Goal: Task Accomplishment & Management: Complete application form

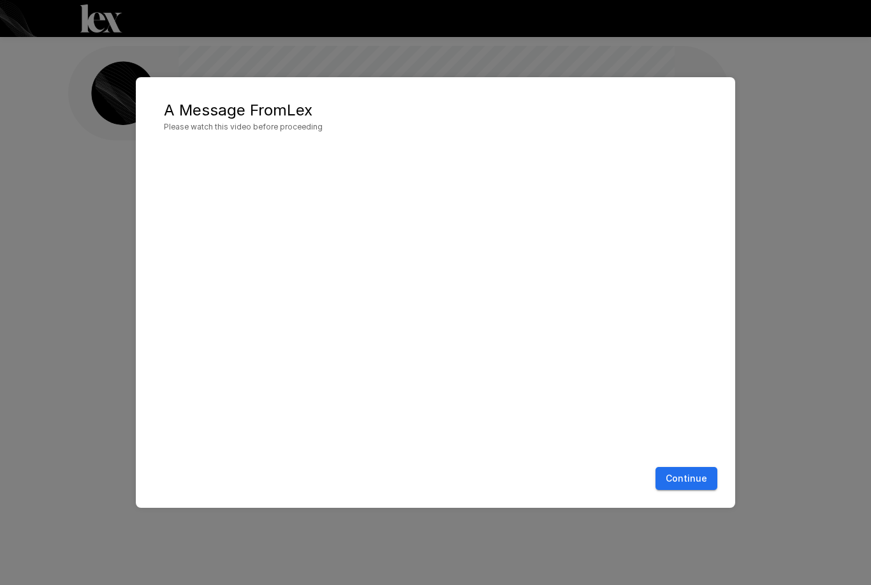
click at [693, 480] on button "Continue" at bounding box center [686, 479] width 62 height 24
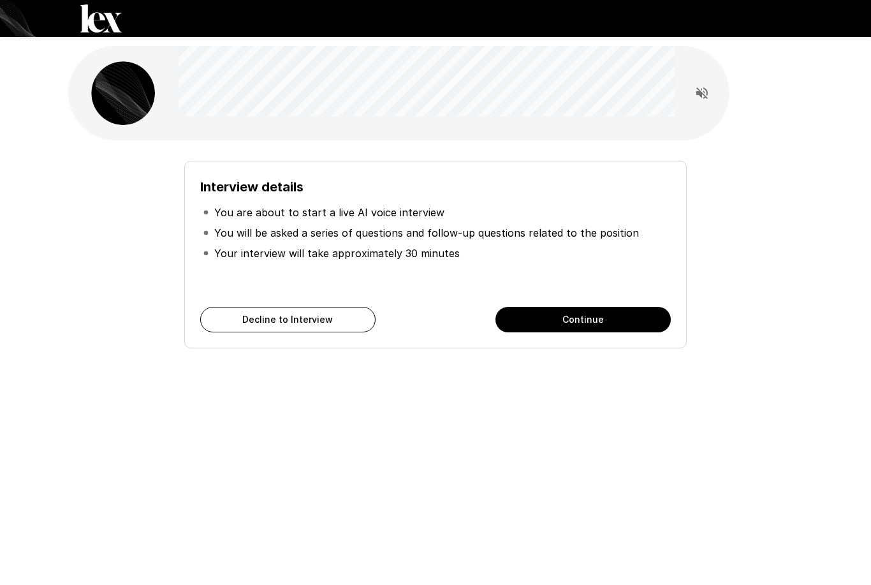
click at [607, 314] on button "Continue" at bounding box center [582, 320] width 175 height 26
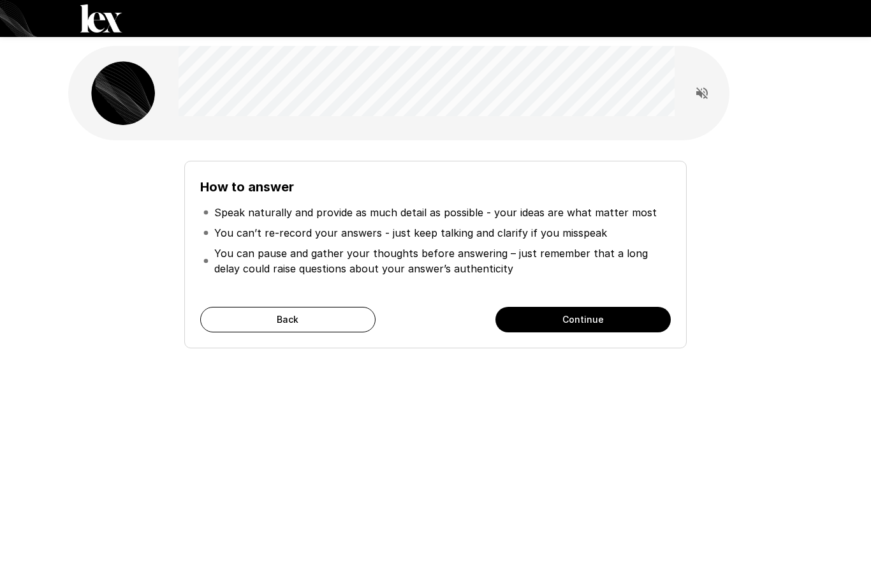
click at [608, 321] on button "Continue" at bounding box center [582, 320] width 175 height 26
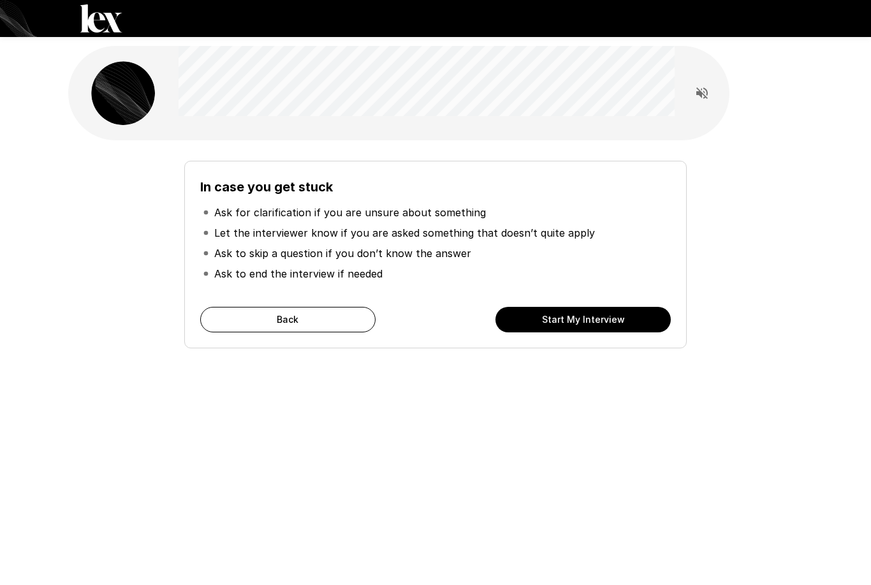
click at [611, 316] on button "Start My Interview" at bounding box center [582, 320] width 175 height 26
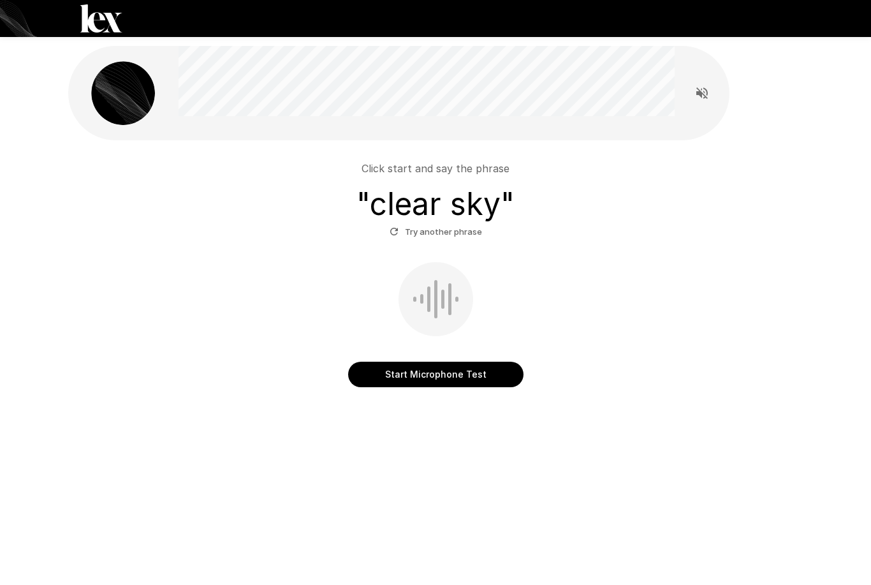
click at [471, 368] on button "Start Microphone Test" at bounding box center [435, 375] width 175 height 26
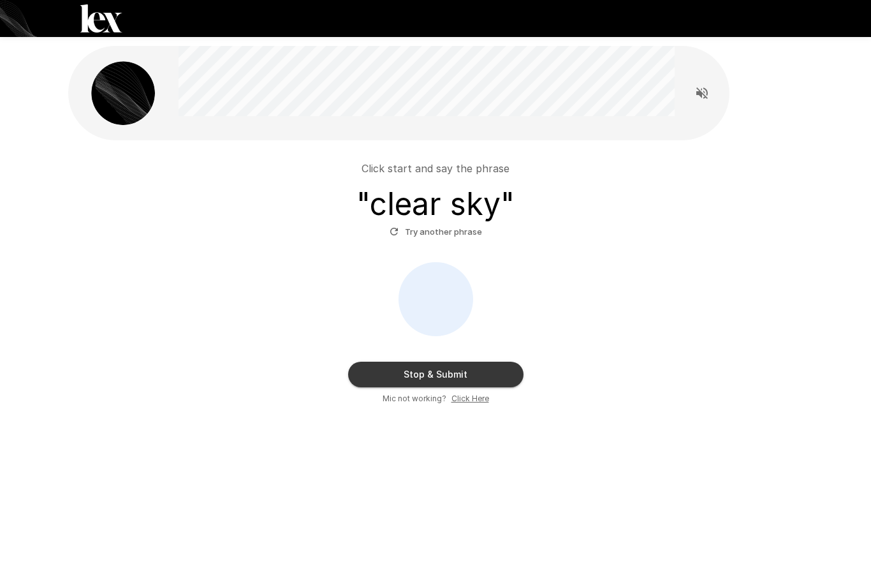
click at [472, 368] on button "Stop & Submit" at bounding box center [435, 375] width 175 height 26
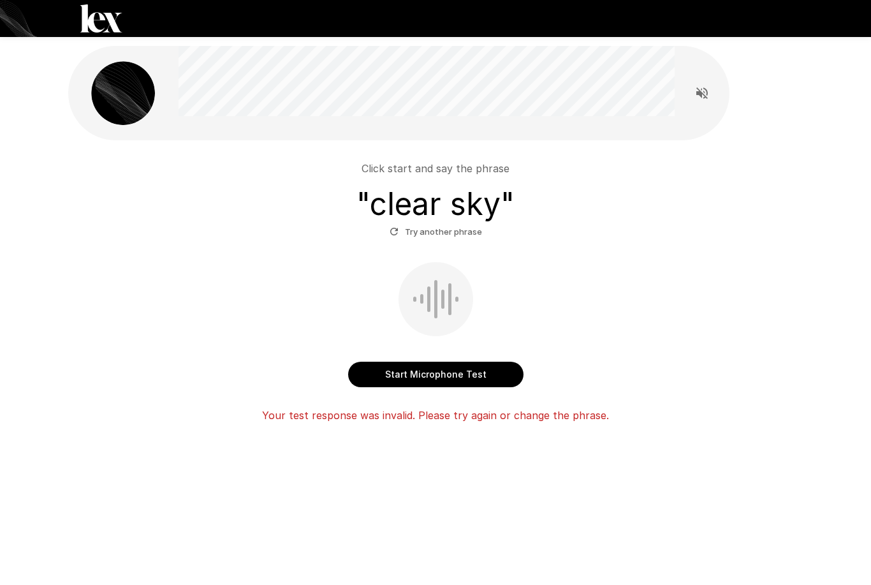
click at [471, 367] on button "Start Microphone Test" at bounding box center [435, 375] width 175 height 26
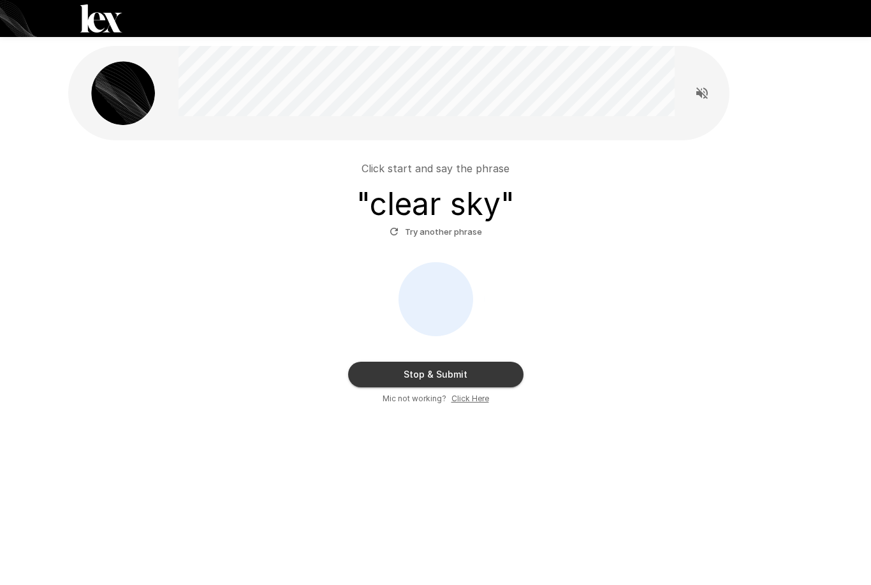
click at [498, 367] on button "Stop & Submit" at bounding box center [435, 375] width 175 height 26
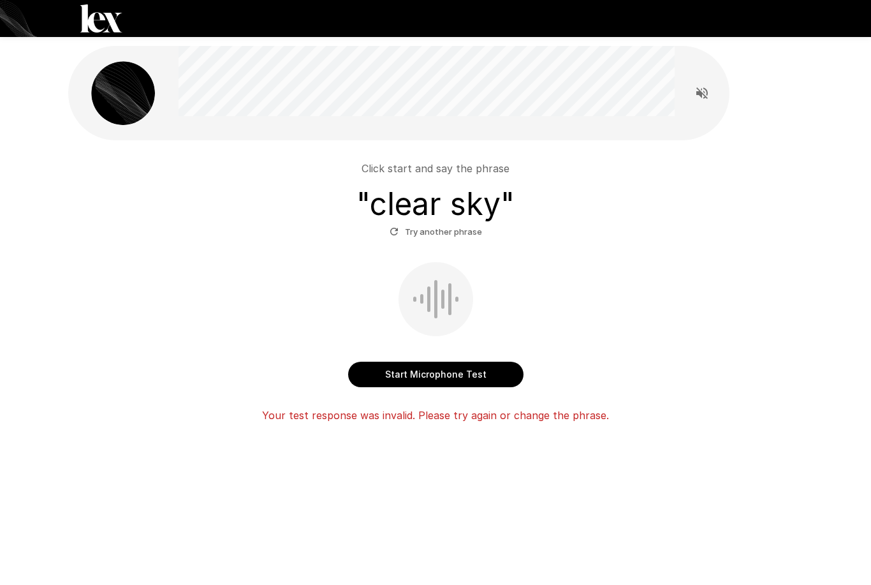
click at [477, 367] on button "Start Microphone Test" at bounding box center [435, 375] width 175 height 26
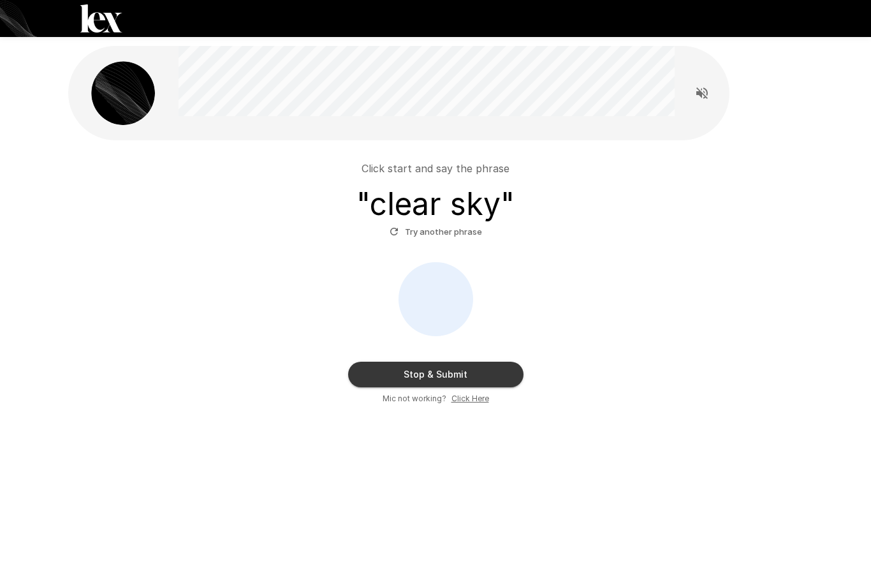
click at [477, 367] on button "Stop & Submit" at bounding box center [435, 375] width 175 height 26
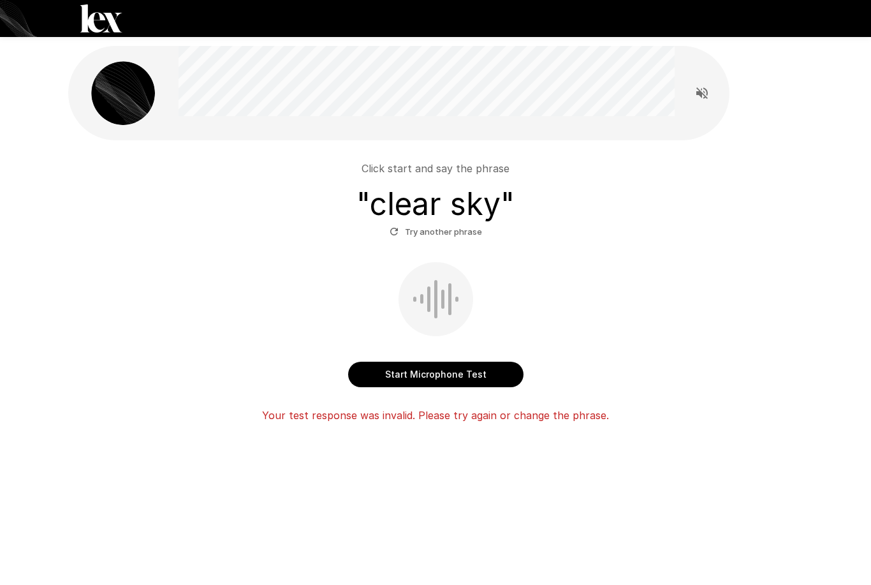
click at [472, 362] on button "Start Microphone Test" at bounding box center [435, 375] width 175 height 26
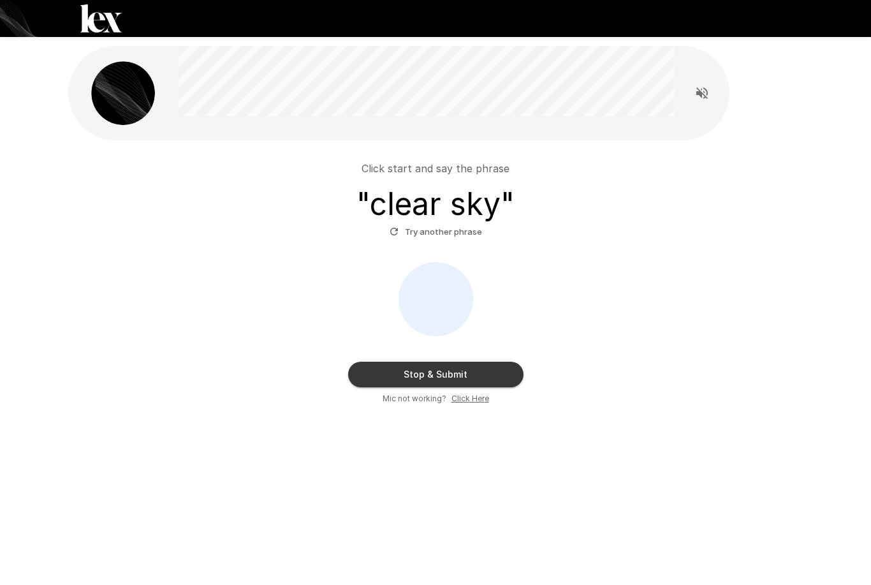
click at [483, 370] on button "Stop & Submit" at bounding box center [435, 375] width 175 height 26
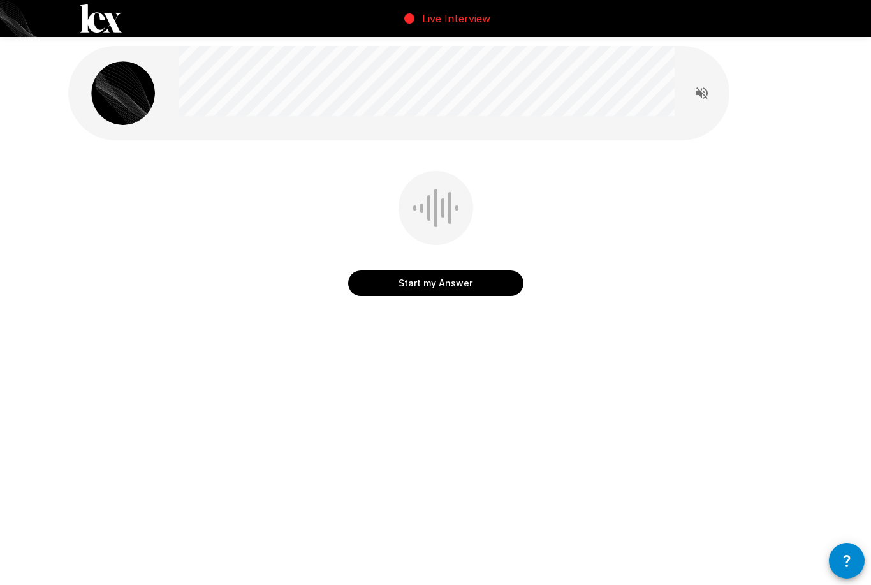
click at [485, 279] on button "Start my Answer" at bounding box center [435, 283] width 175 height 26
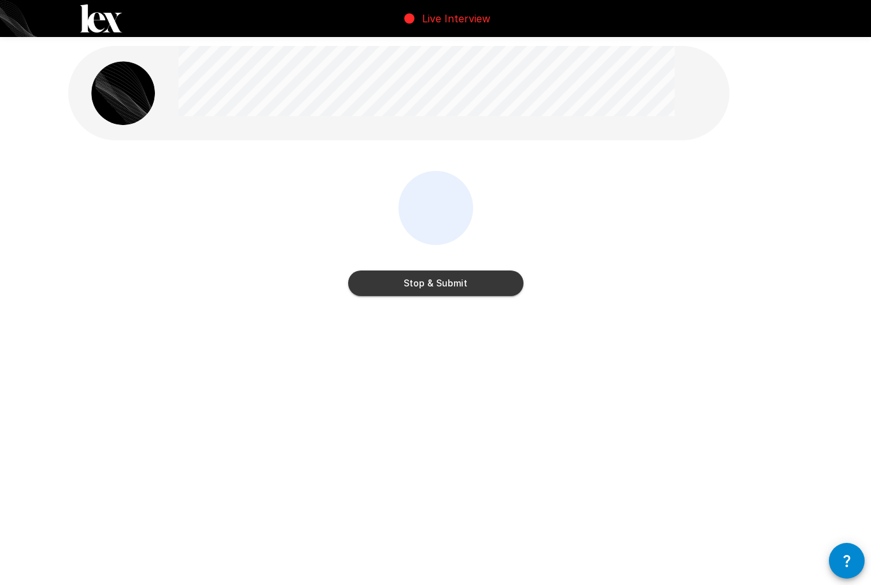
click at [494, 270] on button "Stop & Submit" at bounding box center [435, 283] width 175 height 26
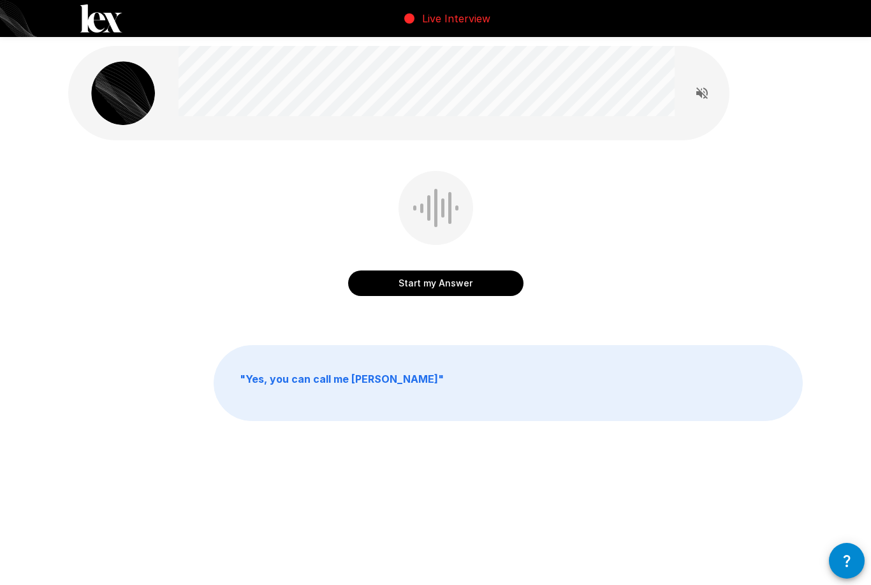
click at [479, 278] on button "Start my Answer" at bounding box center [435, 283] width 175 height 26
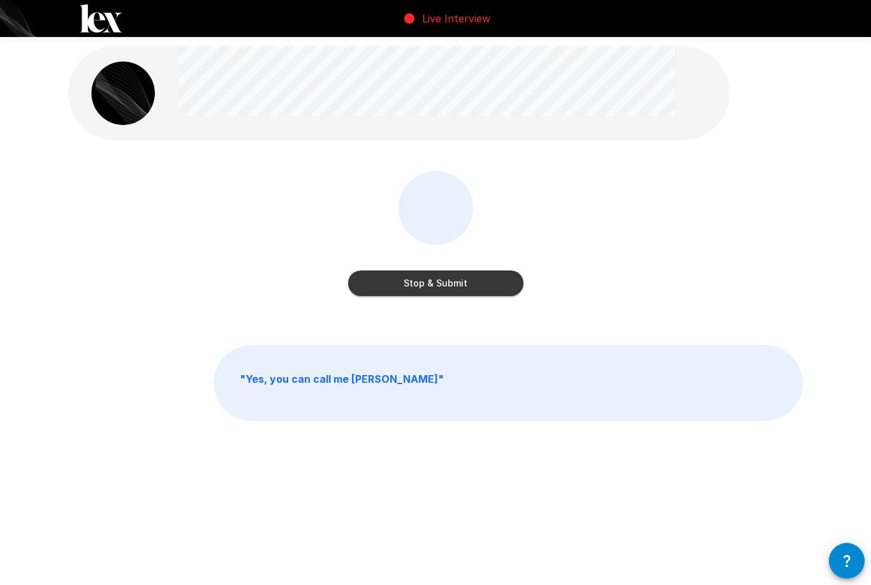
click at [482, 275] on button "Stop & Submit" at bounding box center [435, 283] width 175 height 26
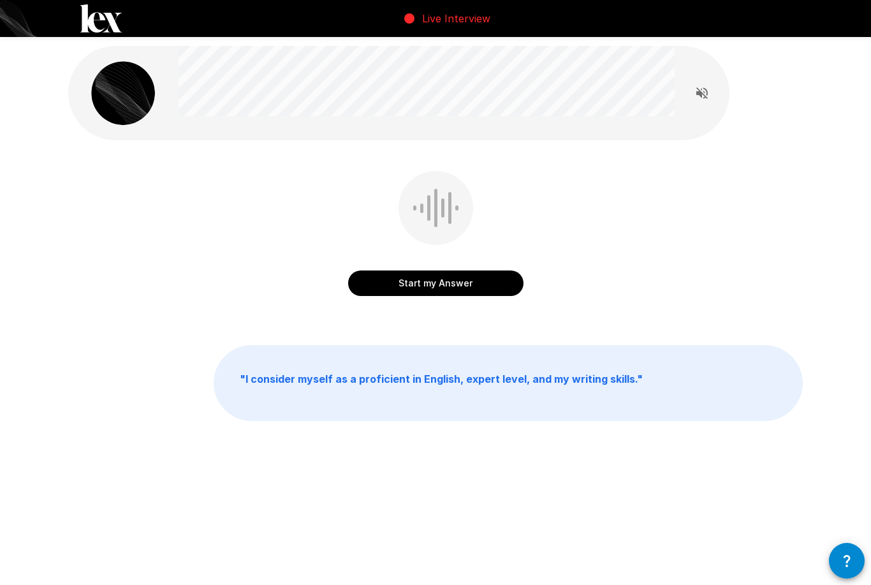
click at [495, 275] on button "Start my Answer" at bounding box center [435, 283] width 175 height 26
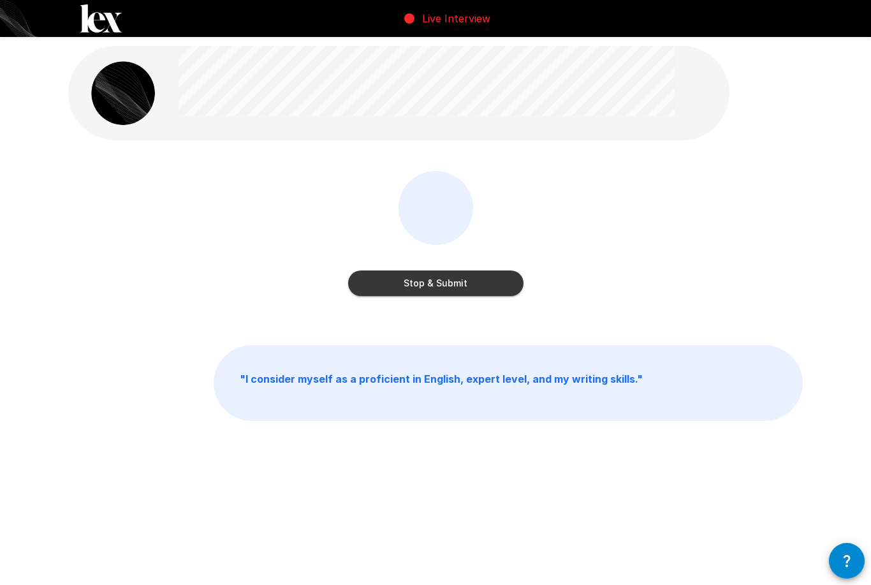
click at [483, 280] on button "Stop & Submit" at bounding box center [435, 283] width 175 height 26
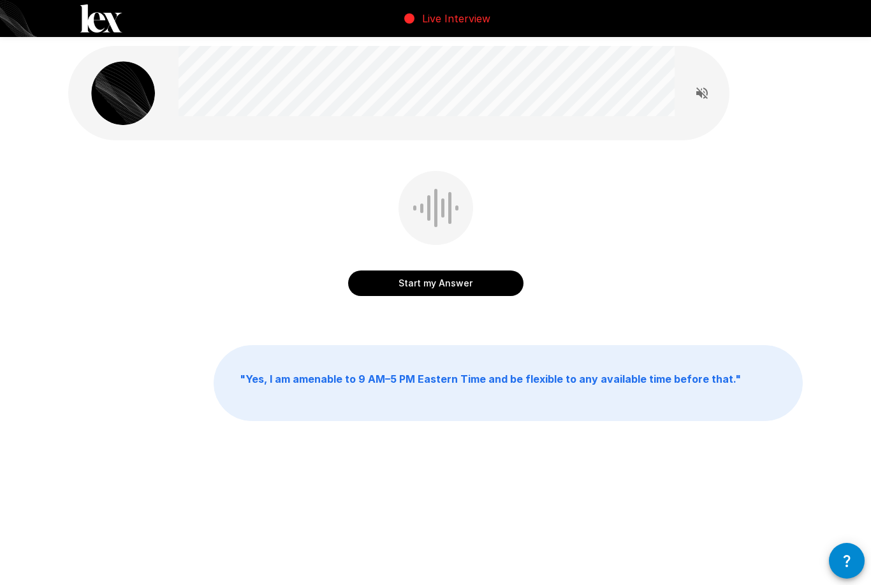
click at [483, 276] on button "Start my Answer" at bounding box center [435, 283] width 175 height 26
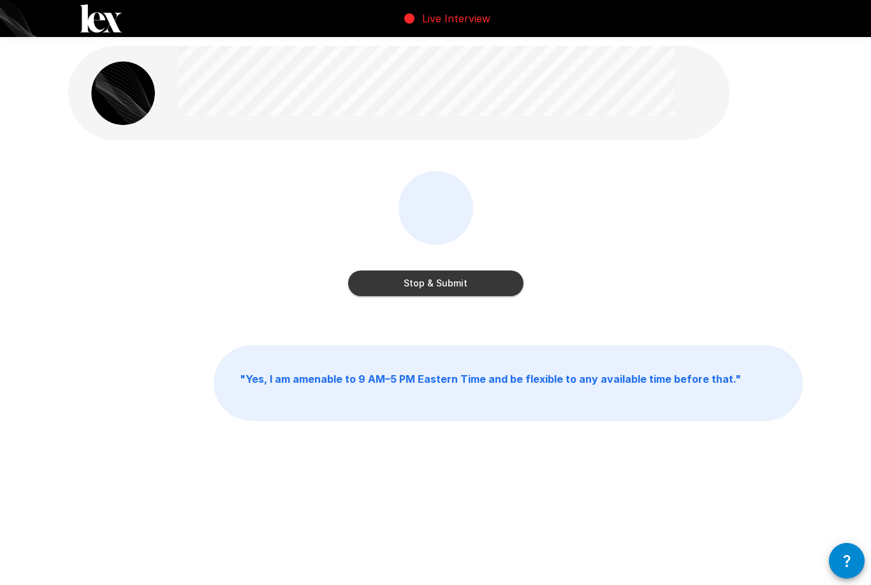
click at [482, 280] on button "Stop & Submit" at bounding box center [435, 283] width 175 height 26
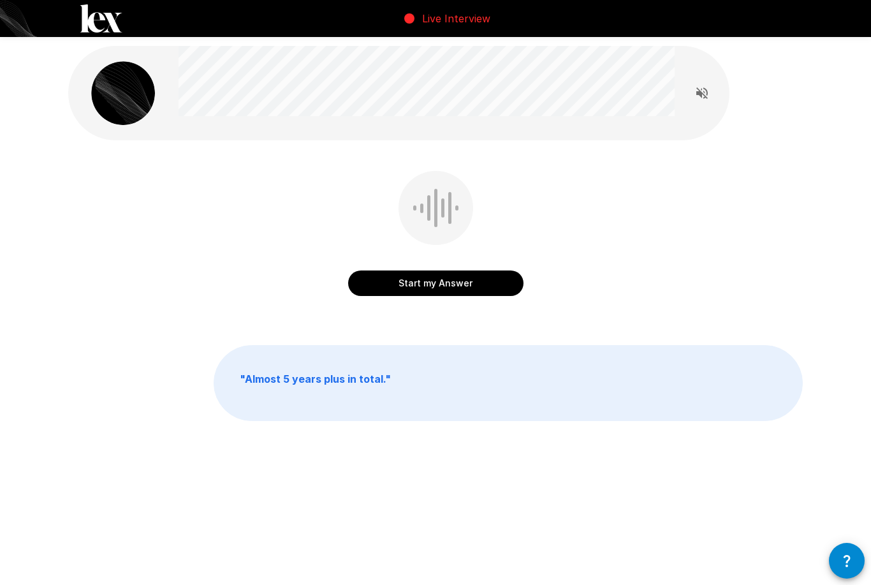
click at [481, 279] on button "Start my Answer" at bounding box center [435, 283] width 175 height 26
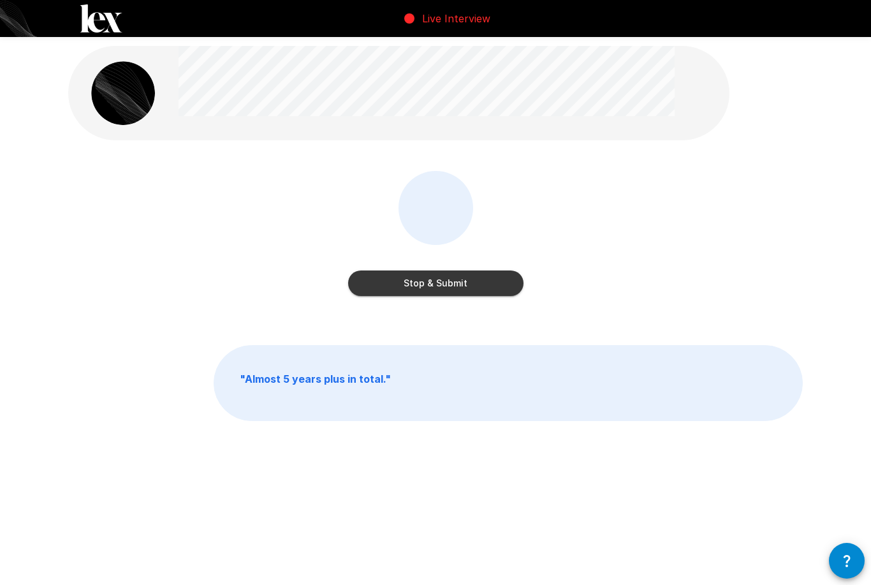
click at [481, 278] on button "Stop & Submit" at bounding box center [435, 283] width 175 height 26
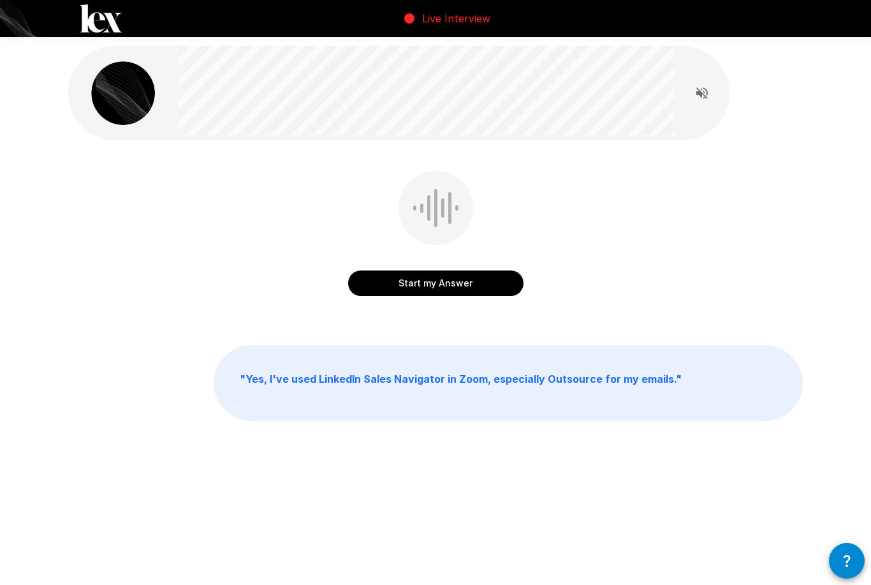
click at [469, 279] on button "Start my Answer" at bounding box center [435, 283] width 175 height 26
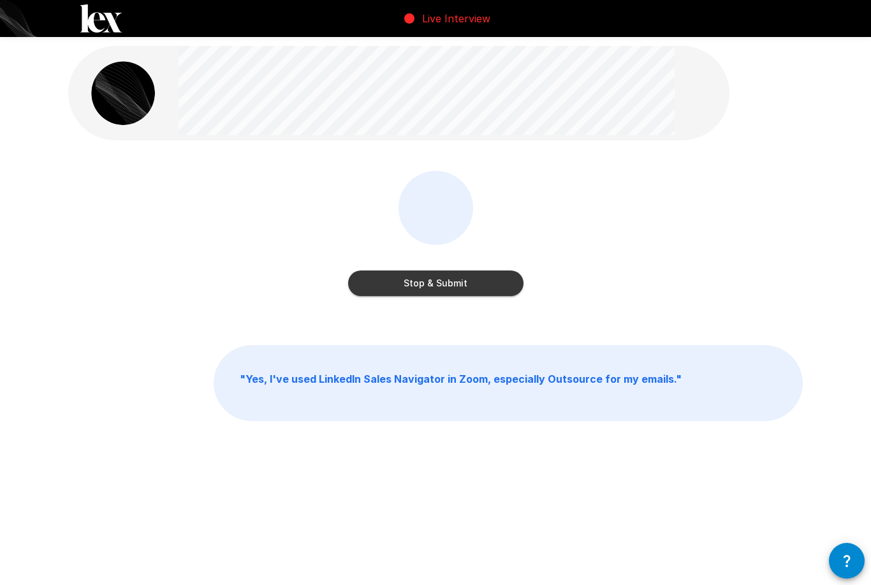
click at [476, 274] on button "Stop & Submit" at bounding box center [435, 283] width 175 height 26
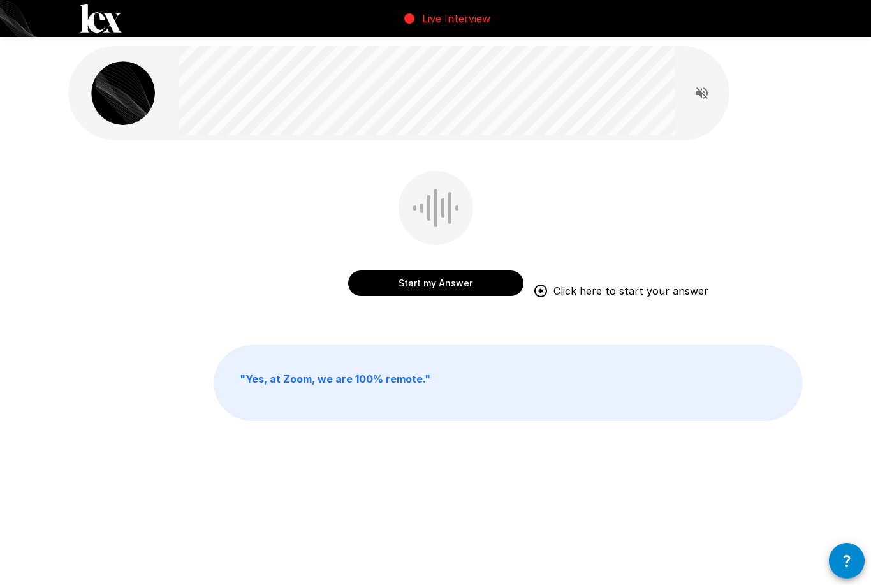
click at [467, 276] on button "Start my Answer" at bounding box center [435, 283] width 175 height 26
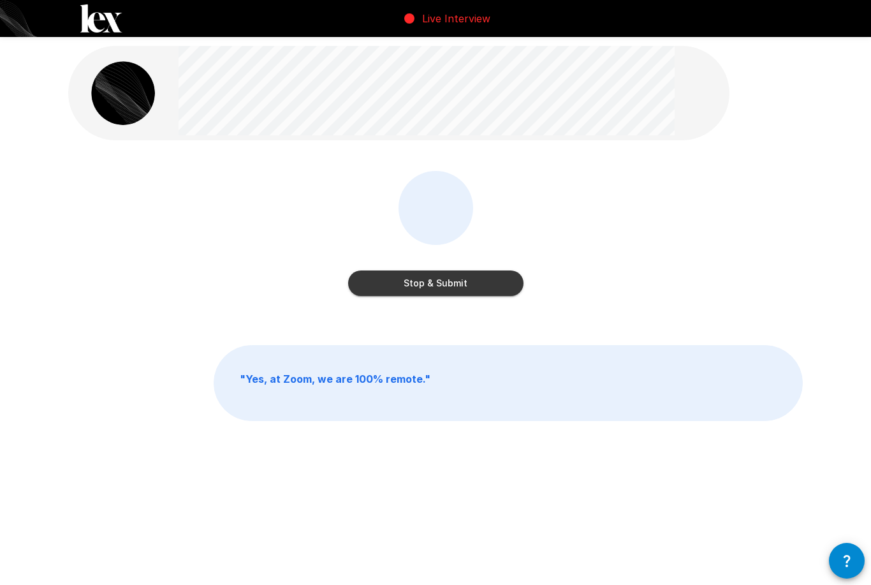
click at [476, 284] on button "Stop & Submit" at bounding box center [435, 283] width 175 height 26
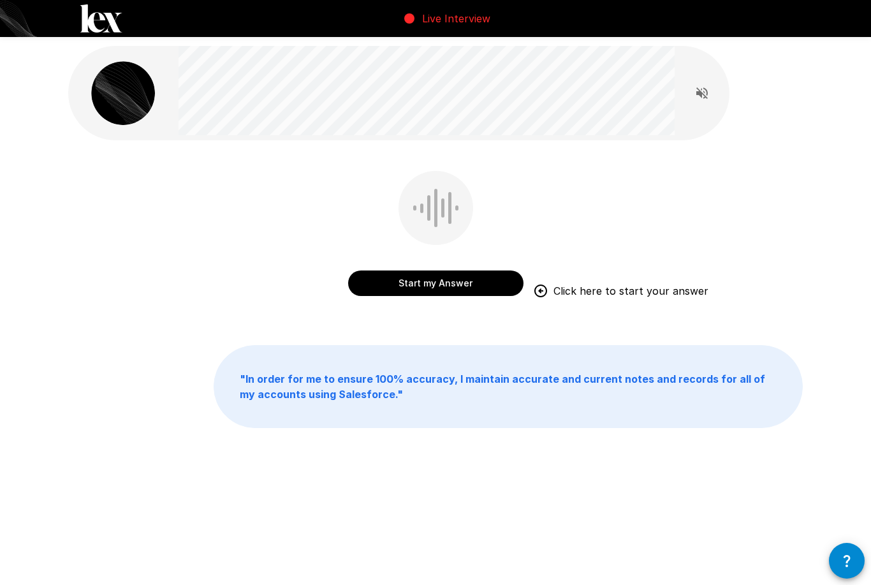
click at [468, 279] on button "Start my Answer" at bounding box center [435, 283] width 175 height 26
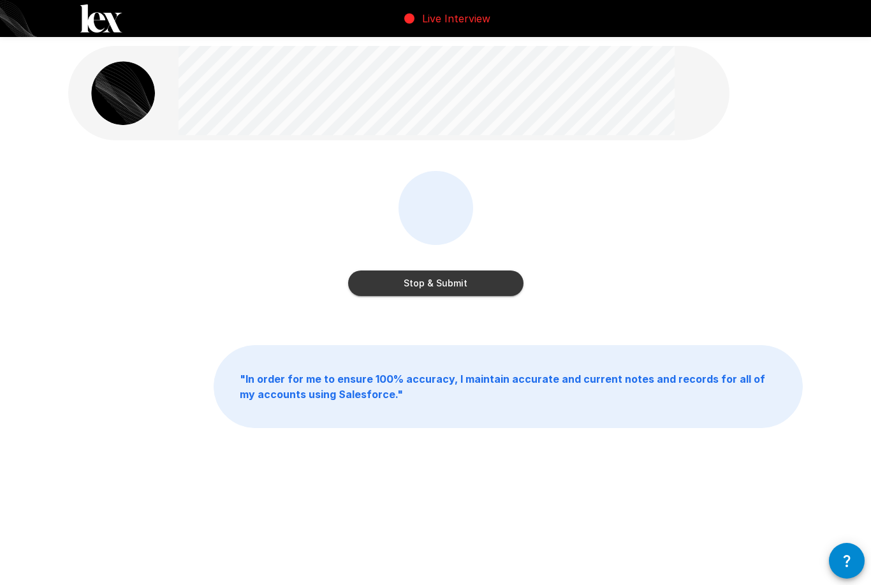
click at [471, 274] on button "Stop & Submit" at bounding box center [435, 283] width 175 height 26
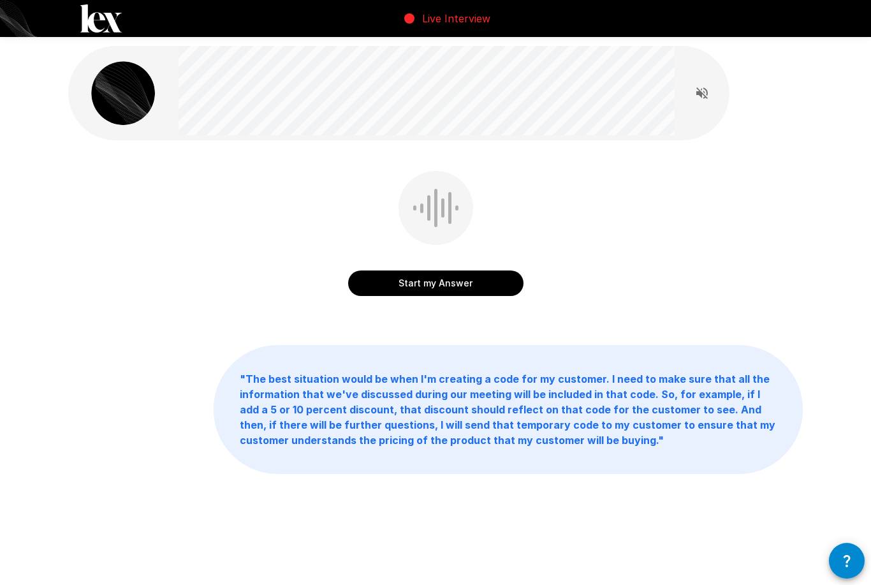
click at [476, 278] on button "Start my Answer" at bounding box center [435, 283] width 175 height 26
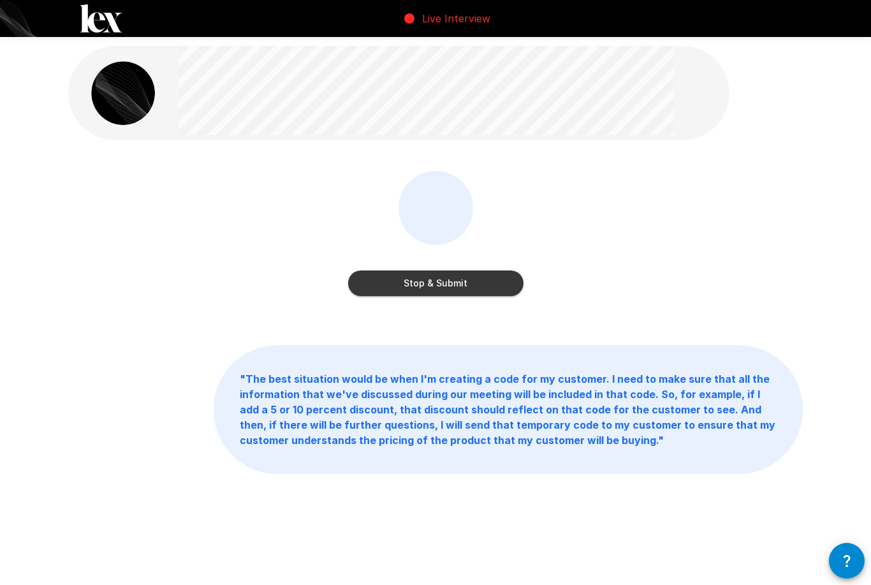
click at [473, 282] on button "Stop & Submit" at bounding box center [435, 283] width 175 height 26
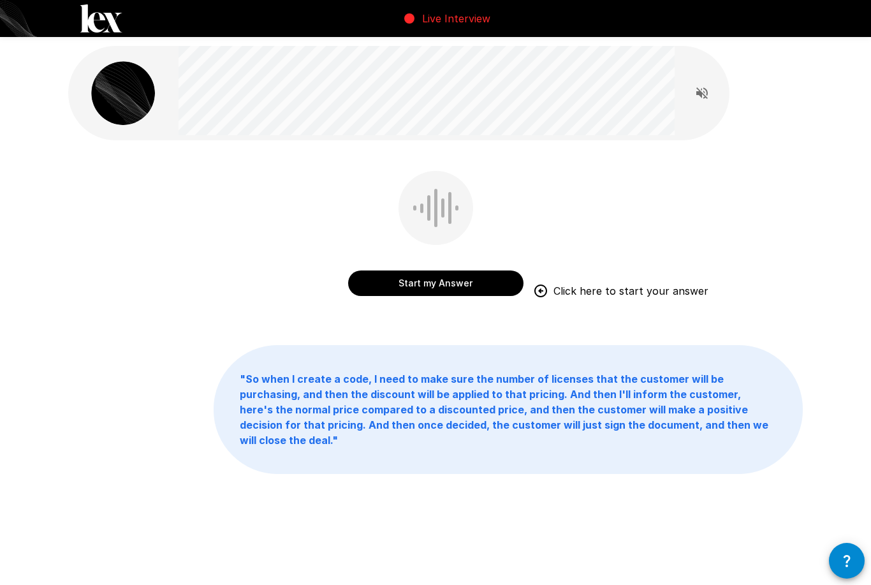
click at [446, 281] on button "Start my Answer" at bounding box center [435, 283] width 175 height 26
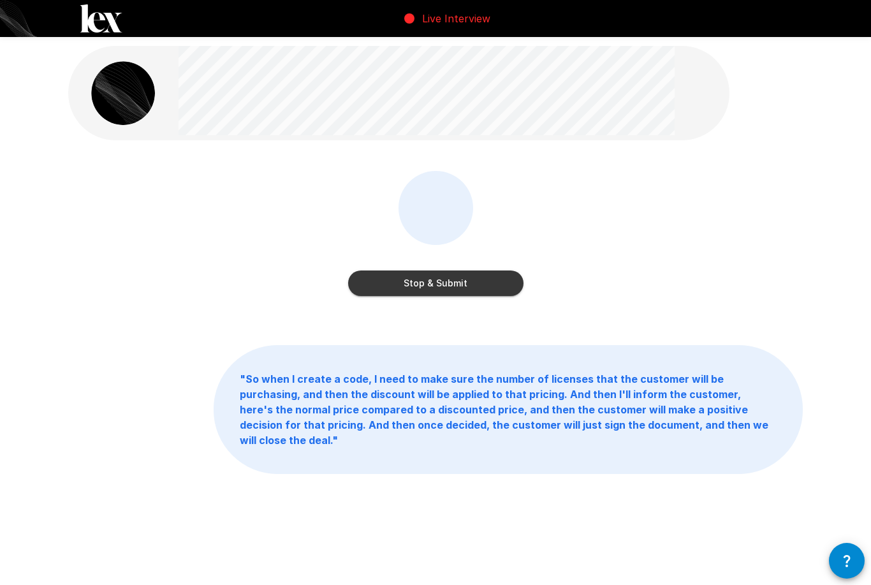
click at [469, 275] on button "Stop & Submit" at bounding box center [435, 283] width 175 height 26
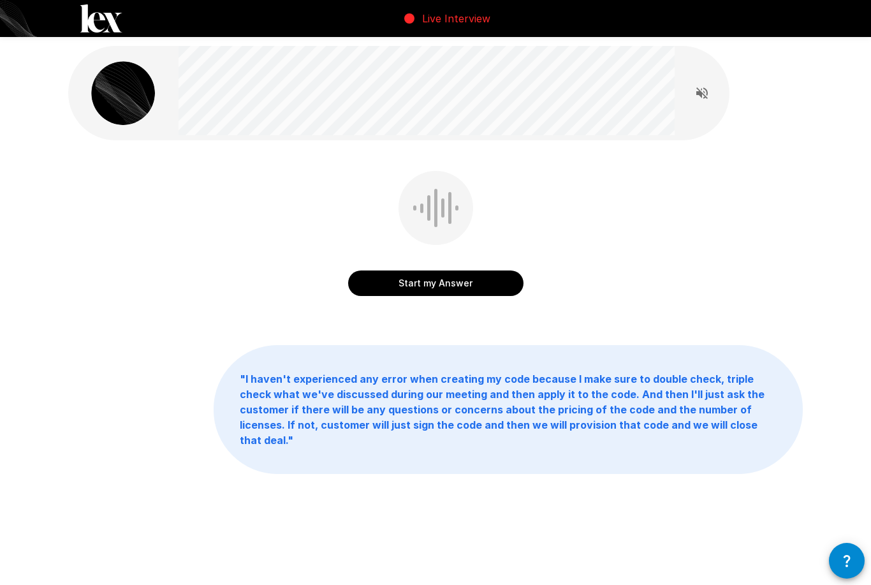
click at [477, 279] on button "Start my Answer" at bounding box center [435, 283] width 175 height 26
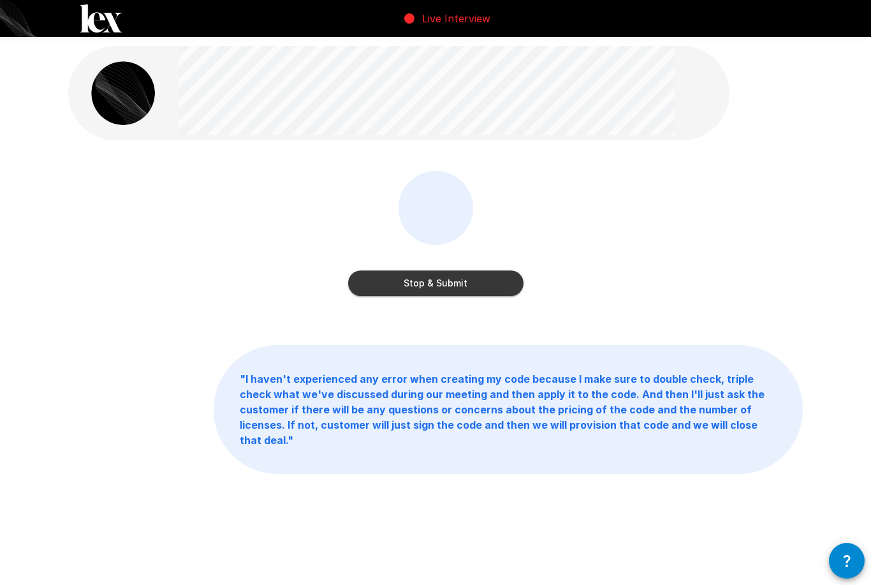
click at [466, 282] on button "Stop & Submit" at bounding box center [435, 283] width 175 height 26
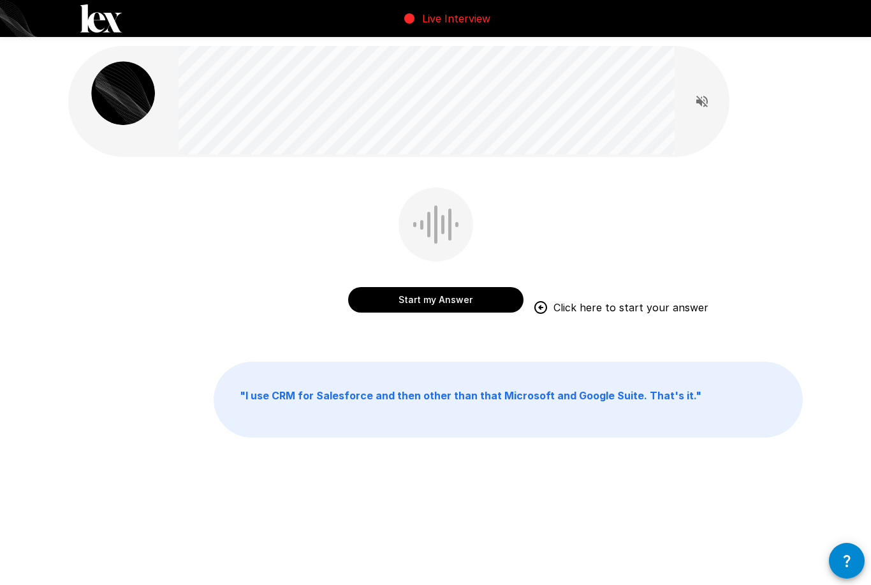
click at [474, 293] on button "Start my Answer" at bounding box center [435, 300] width 175 height 26
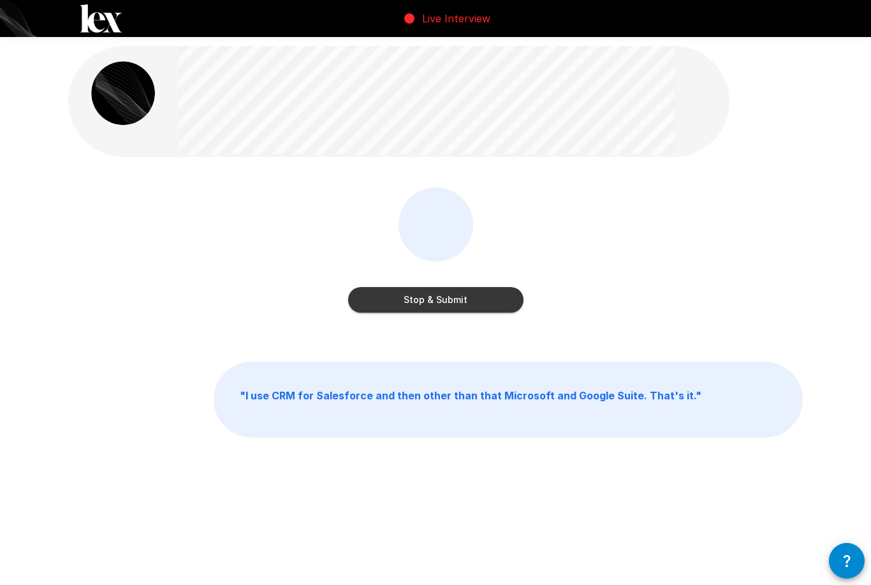
click at [455, 301] on button "Stop & Submit" at bounding box center [435, 300] width 175 height 26
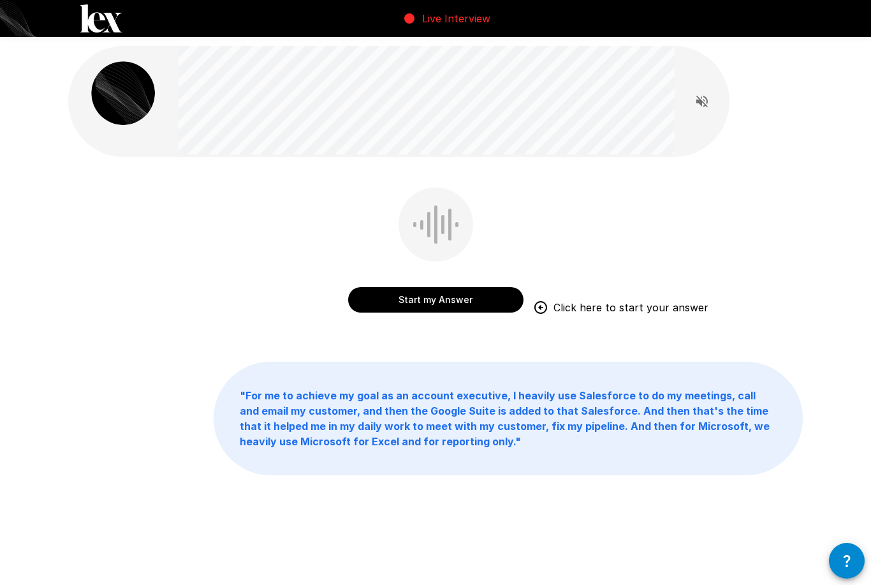
click at [471, 294] on button "Start my Answer" at bounding box center [435, 300] width 175 height 26
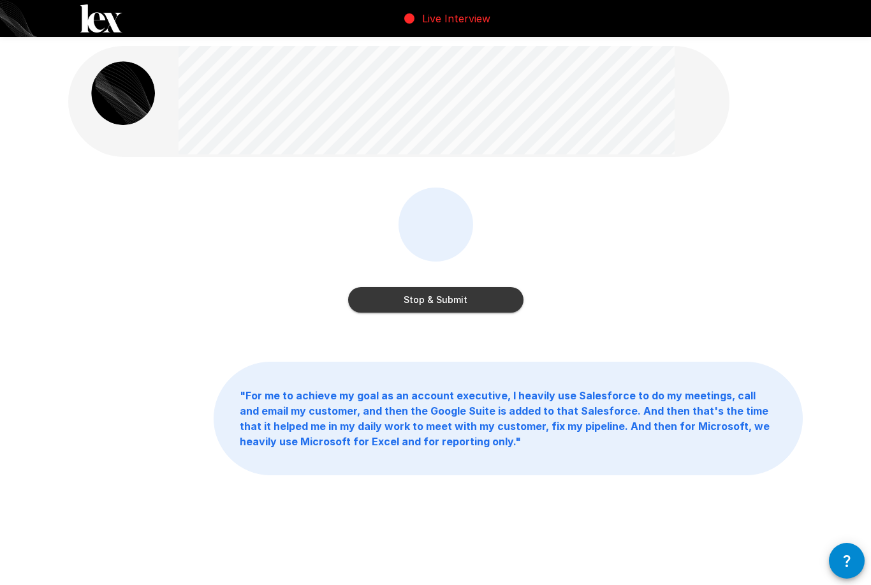
click at [472, 297] on button "Stop & Submit" at bounding box center [435, 300] width 175 height 26
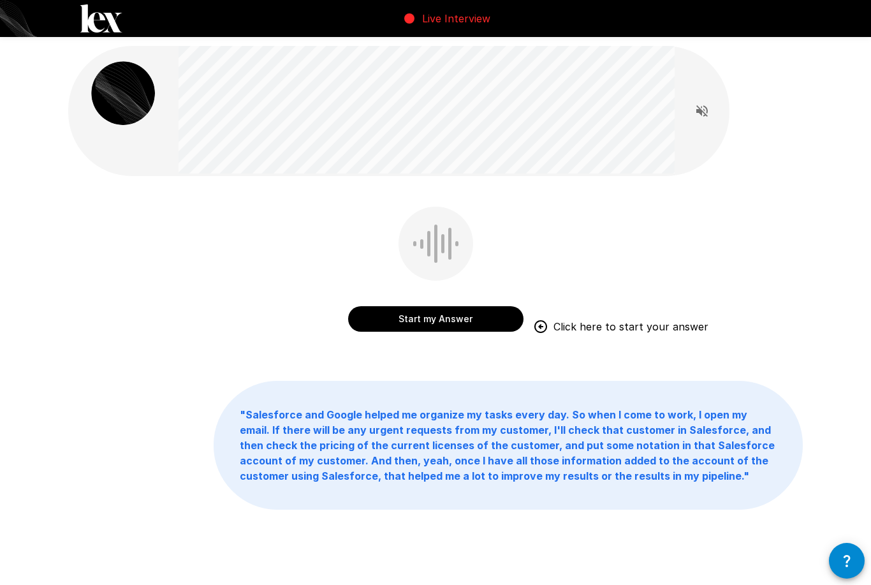
click at [447, 313] on button "Start my Answer" at bounding box center [435, 319] width 175 height 26
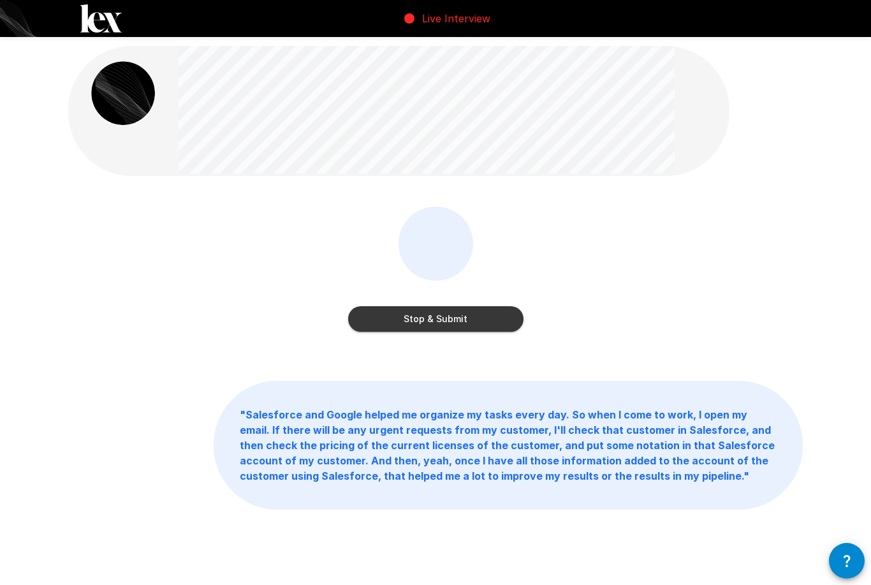
click at [471, 311] on button "Stop & Submit" at bounding box center [435, 319] width 175 height 26
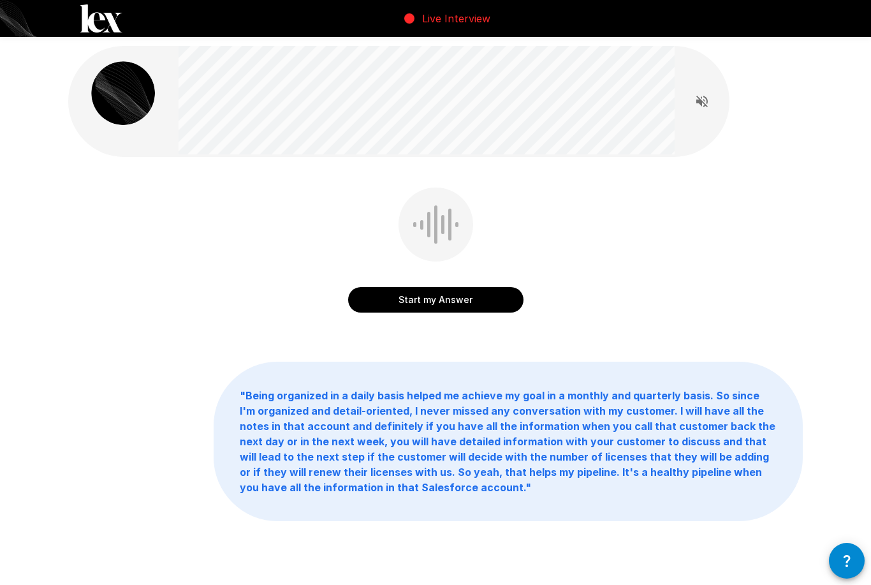
click at [479, 291] on button "Start my Answer" at bounding box center [435, 300] width 175 height 26
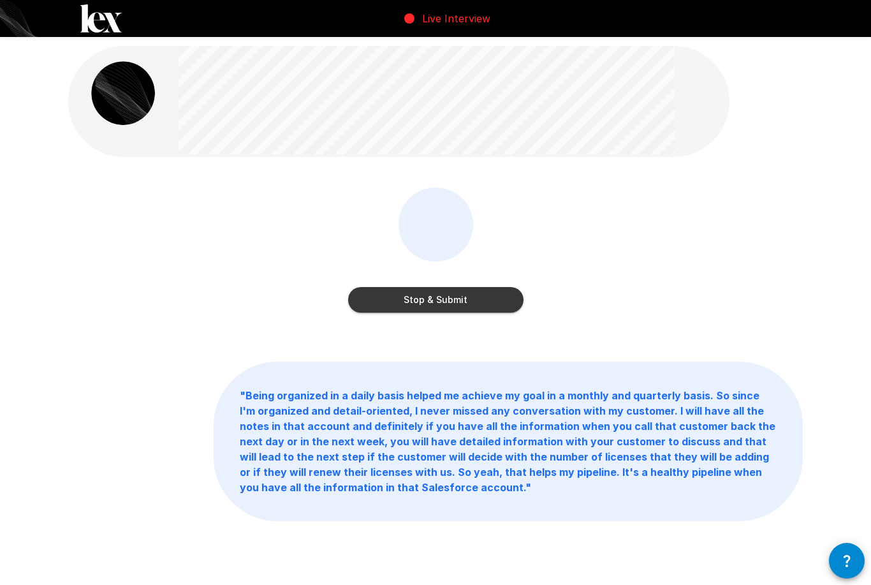
click at [474, 301] on button "Stop & Submit" at bounding box center [435, 300] width 175 height 26
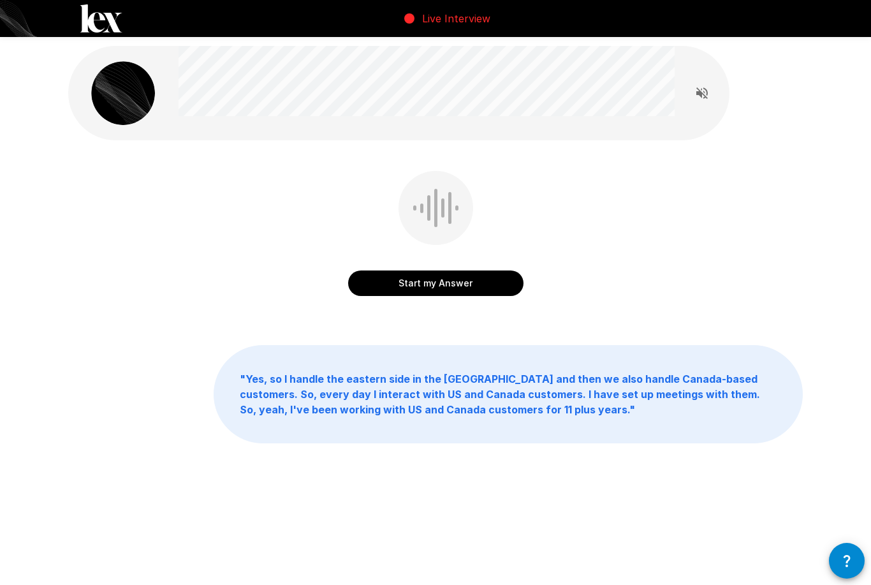
click at [455, 288] on button "Start my Answer" at bounding box center [435, 283] width 175 height 26
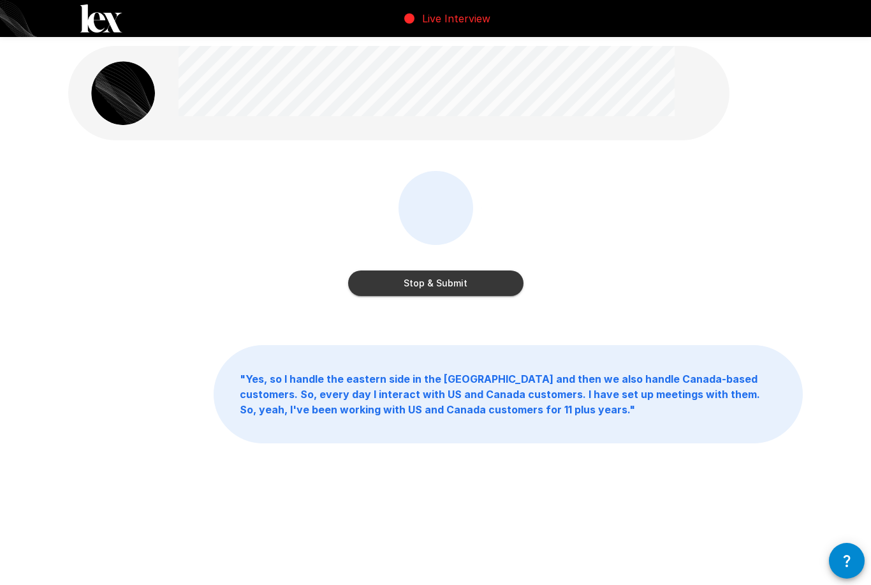
click at [467, 281] on button "Stop & Submit" at bounding box center [435, 283] width 175 height 26
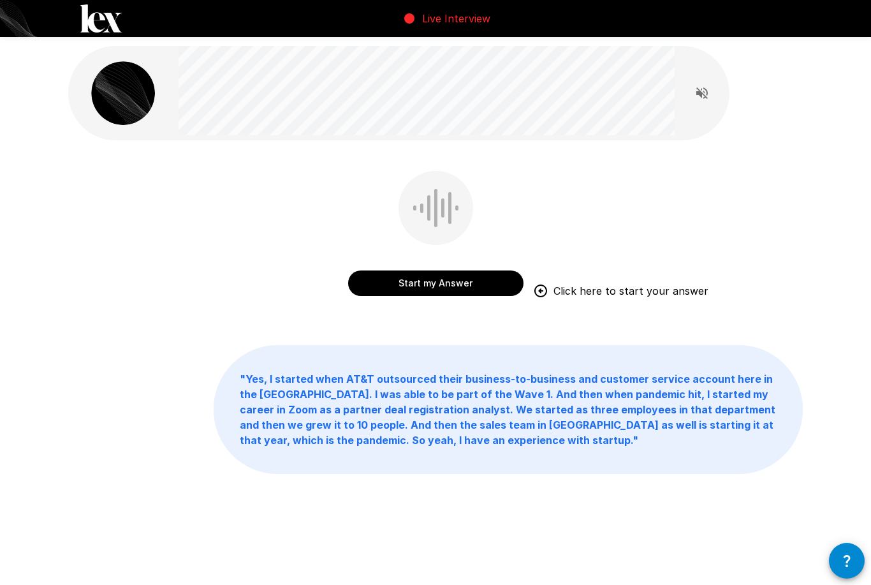
click at [467, 281] on button "Start my Answer" at bounding box center [435, 283] width 175 height 26
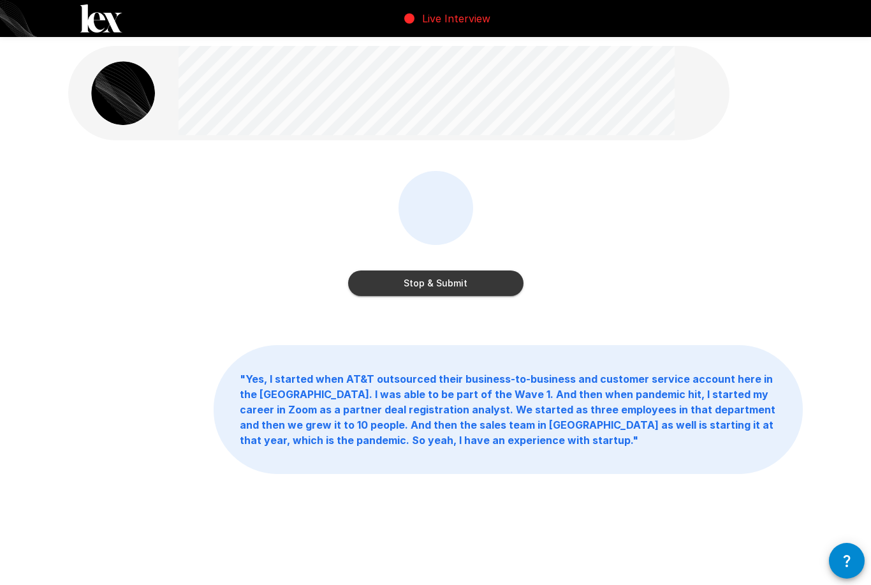
click at [462, 274] on button "Stop & Submit" at bounding box center [435, 283] width 175 height 26
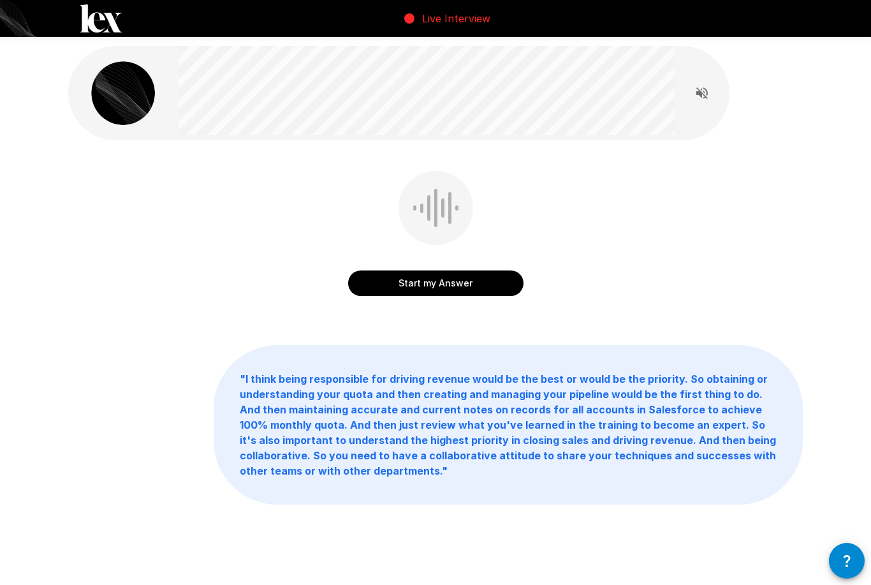
click at [471, 289] on button "Start my Answer" at bounding box center [435, 283] width 175 height 26
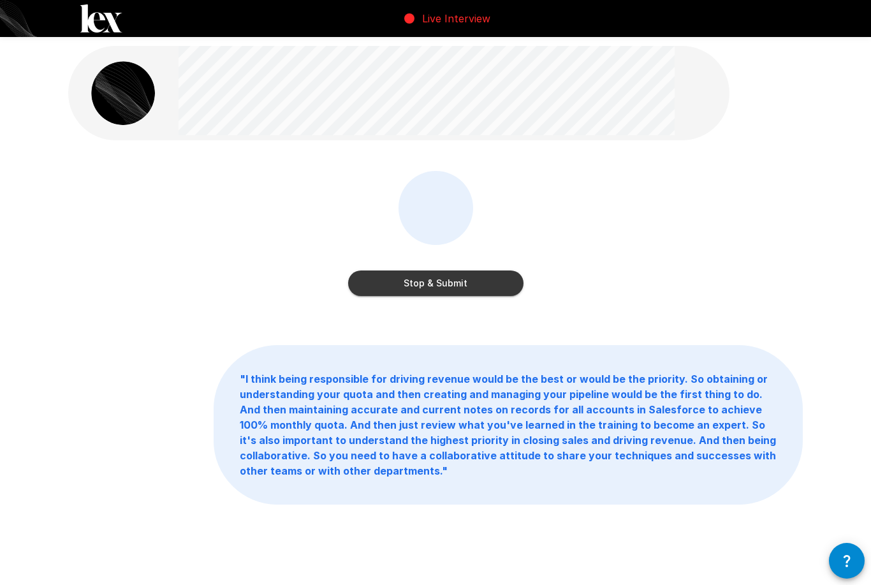
click at [448, 290] on button "Stop & Submit" at bounding box center [435, 283] width 175 height 26
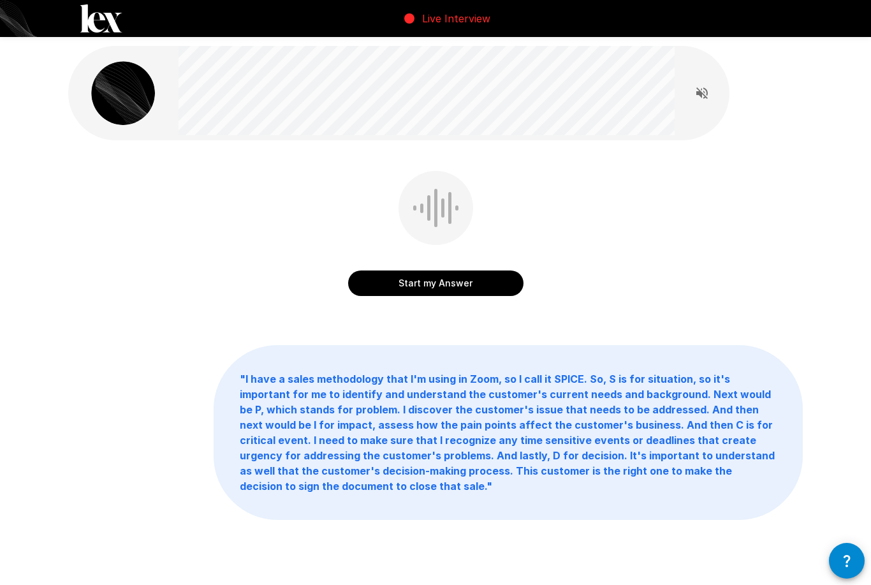
click at [458, 281] on button "Start my Answer" at bounding box center [435, 283] width 175 height 26
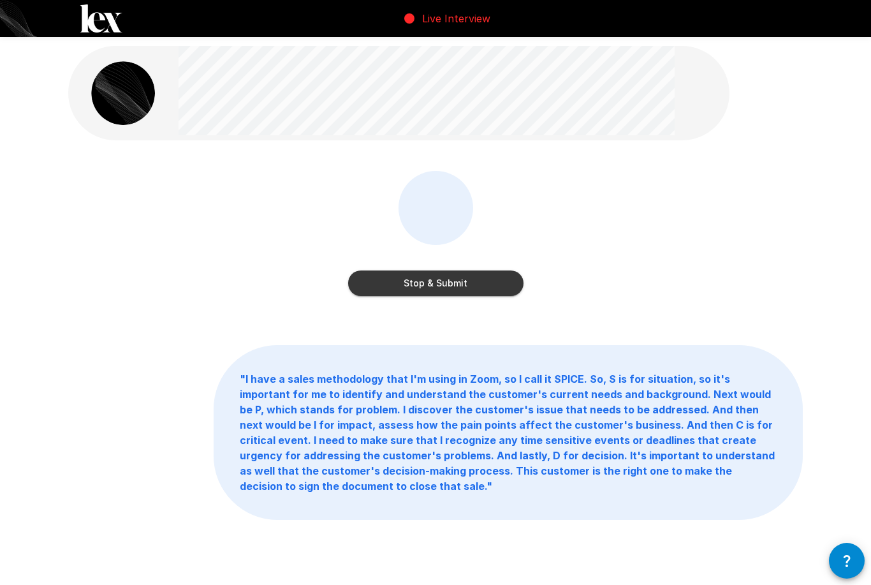
click at [469, 278] on button "Stop & Submit" at bounding box center [435, 283] width 175 height 26
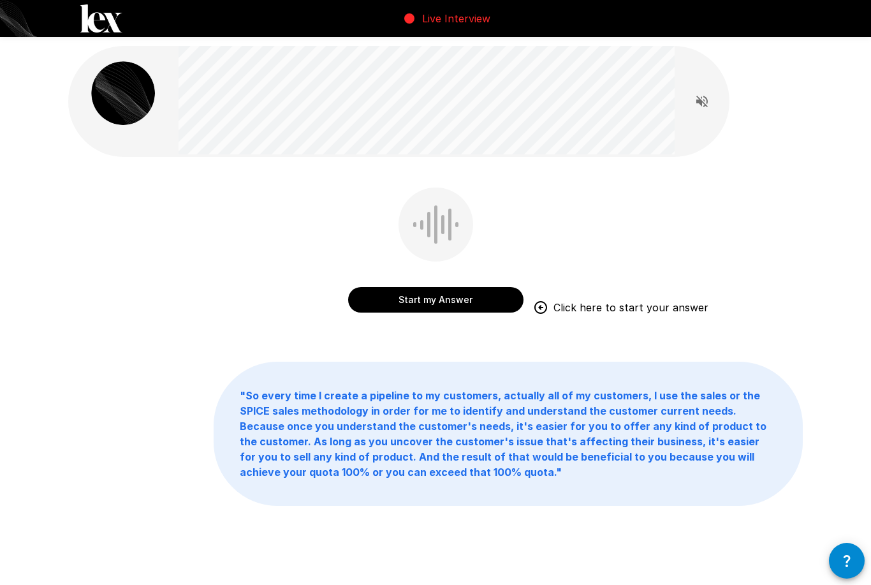
click at [450, 292] on button "Start my Answer" at bounding box center [435, 300] width 175 height 26
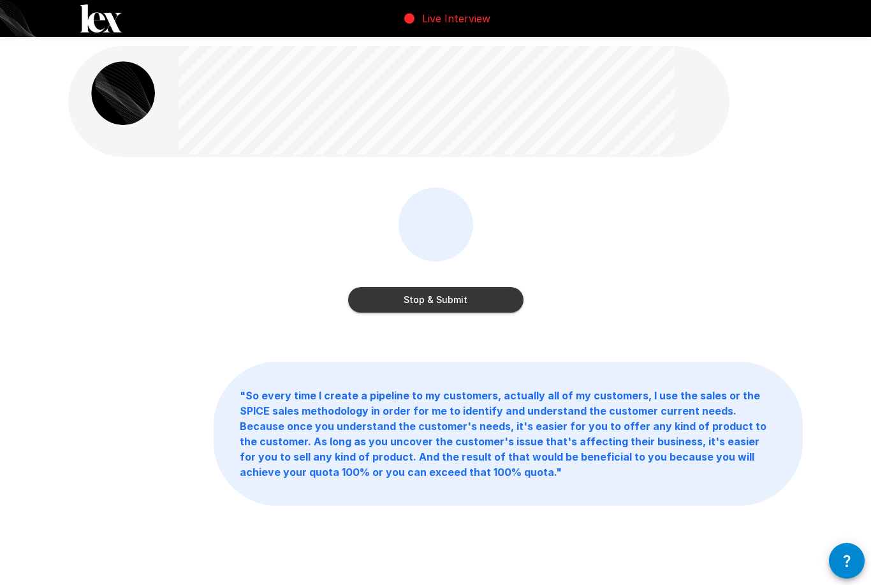
click at [472, 302] on button "Stop & Submit" at bounding box center [435, 300] width 175 height 26
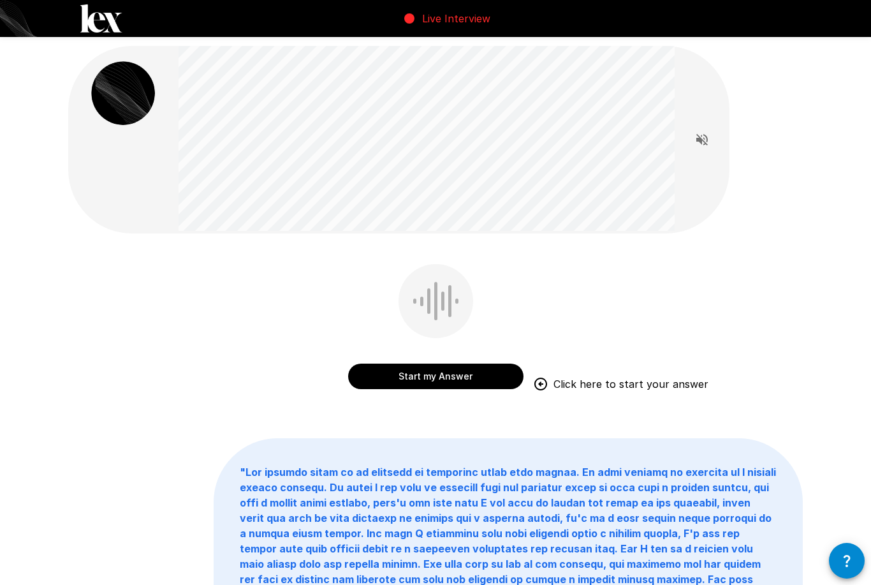
click at [411, 374] on button "Start my Answer" at bounding box center [435, 376] width 175 height 26
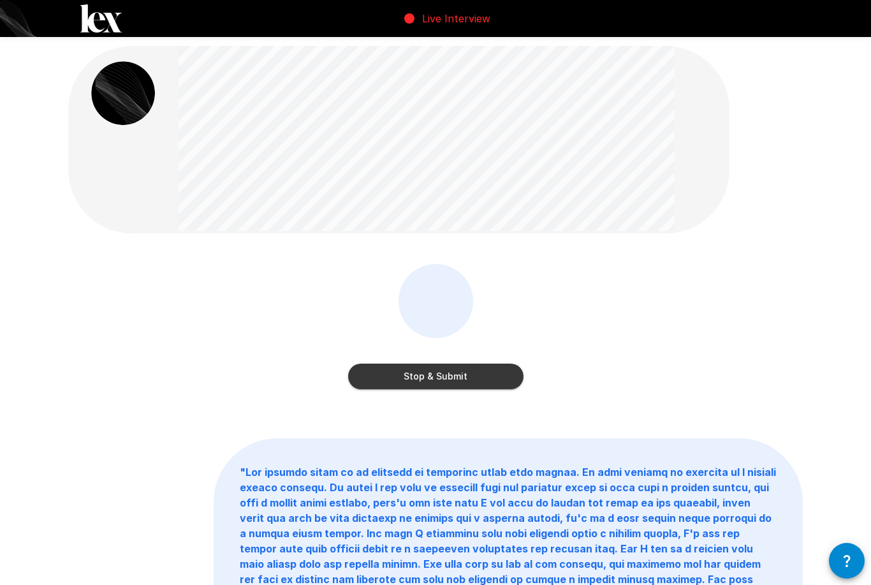
click at [474, 377] on button "Stop & Submit" at bounding box center [435, 376] width 175 height 26
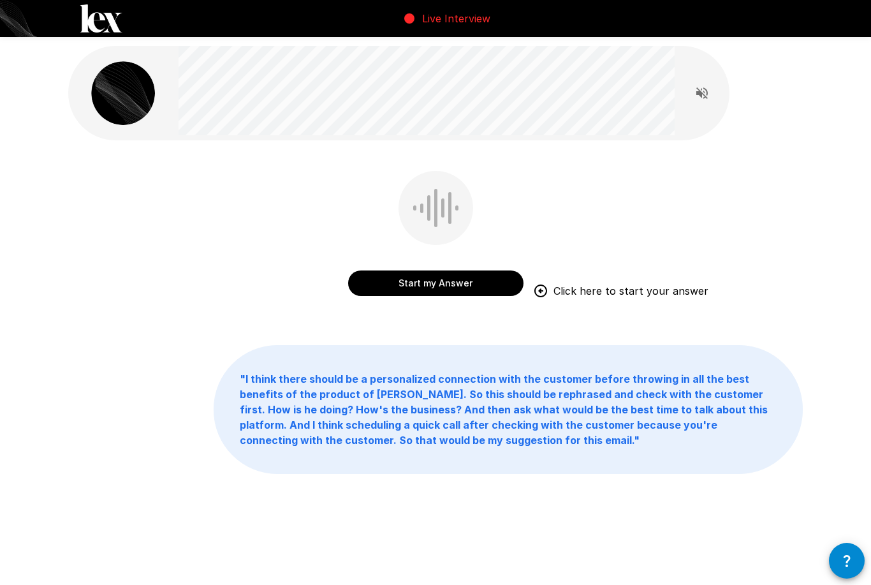
click at [436, 279] on button "Start my Answer" at bounding box center [435, 283] width 175 height 26
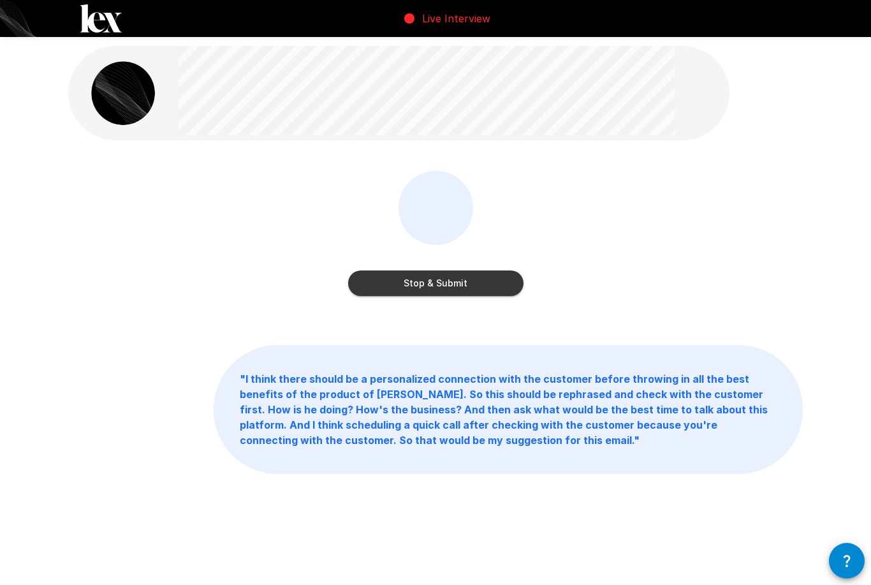
click at [450, 279] on button "Stop & Submit" at bounding box center [435, 283] width 175 height 26
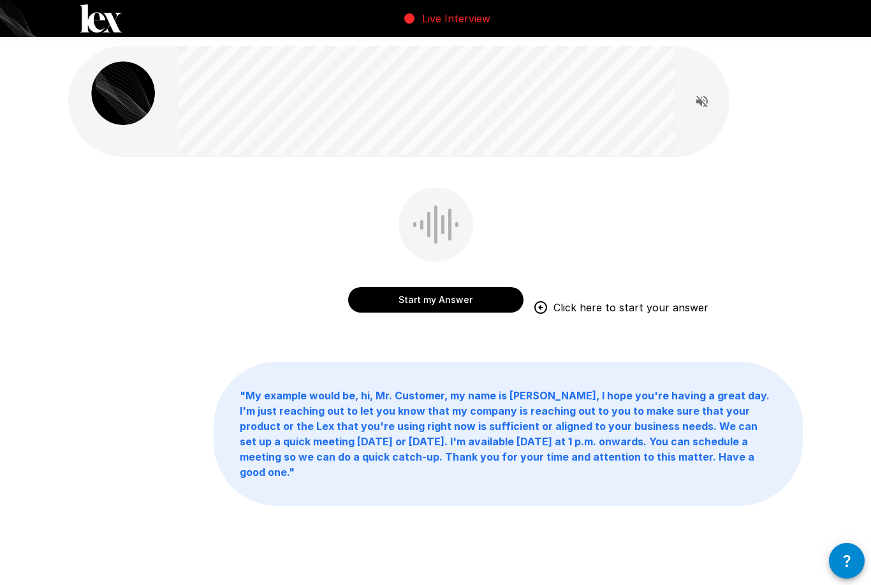
click at [451, 300] on button "Start my Answer" at bounding box center [435, 300] width 175 height 26
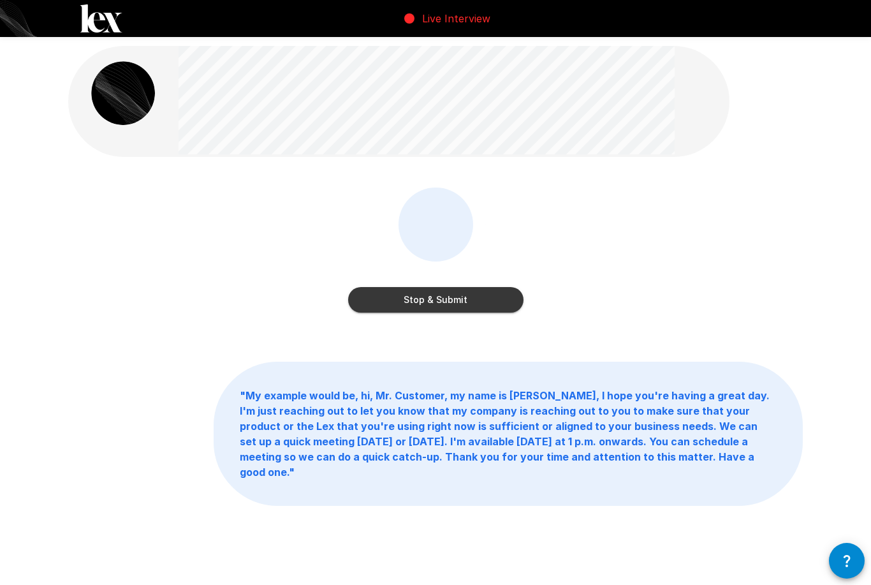
click at [463, 289] on button "Stop & Submit" at bounding box center [435, 300] width 175 height 26
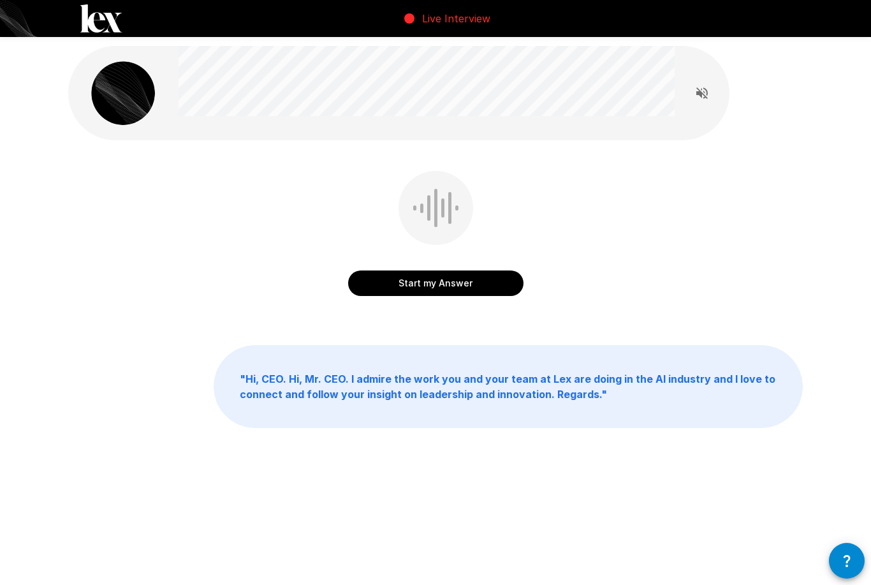
click at [463, 284] on button "Start my Answer" at bounding box center [435, 283] width 175 height 26
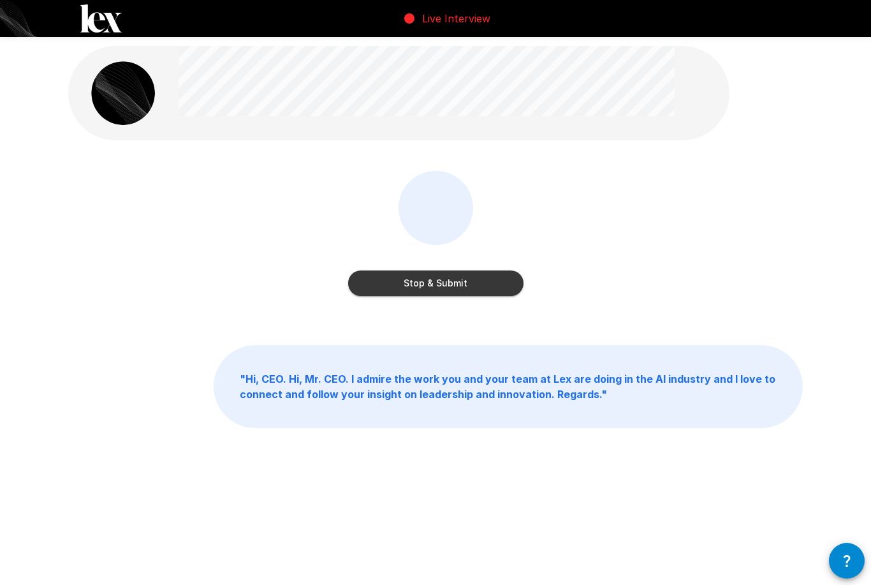
click at [474, 277] on button "Stop & Submit" at bounding box center [435, 283] width 175 height 26
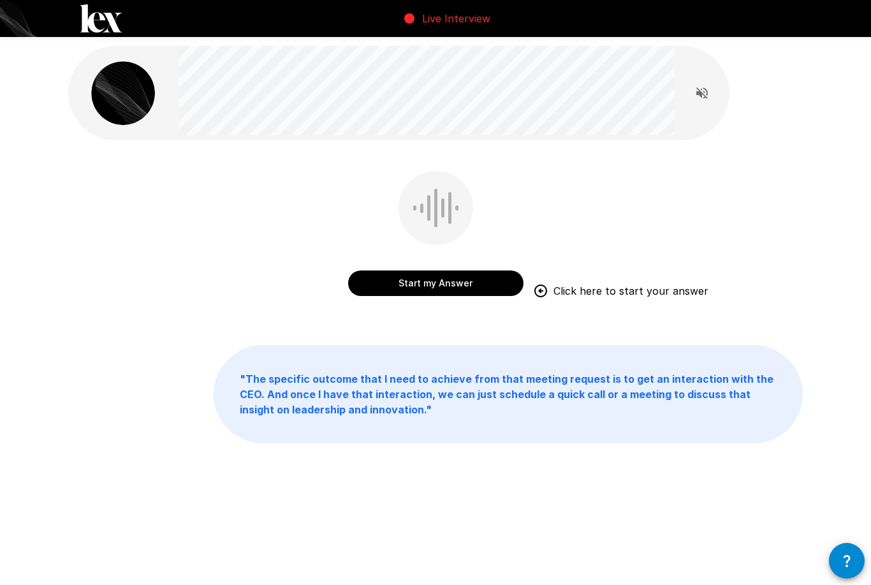
click at [446, 275] on button "Start my Answer" at bounding box center [435, 283] width 175 height 26
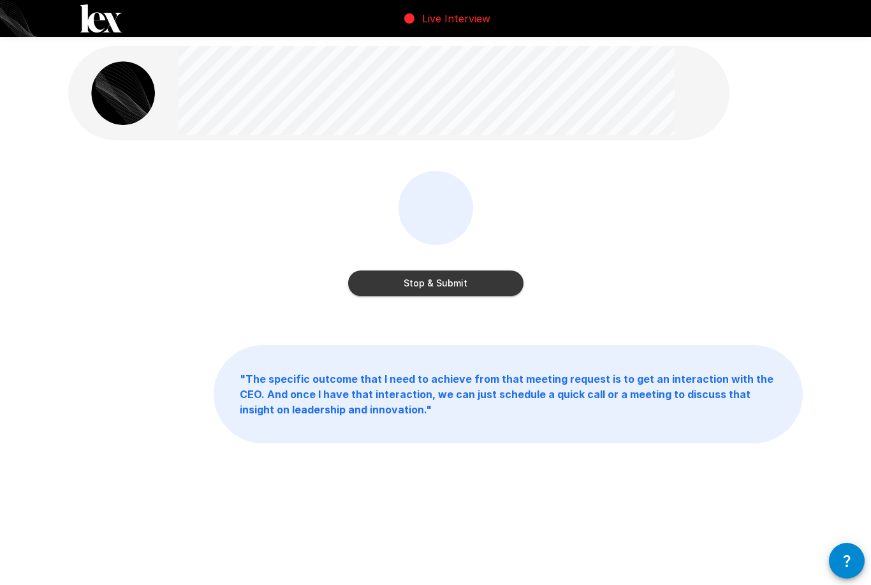
click at [438, 283] on button "Stop & Submit" at bounding box center [435, 283] width 175 height 26
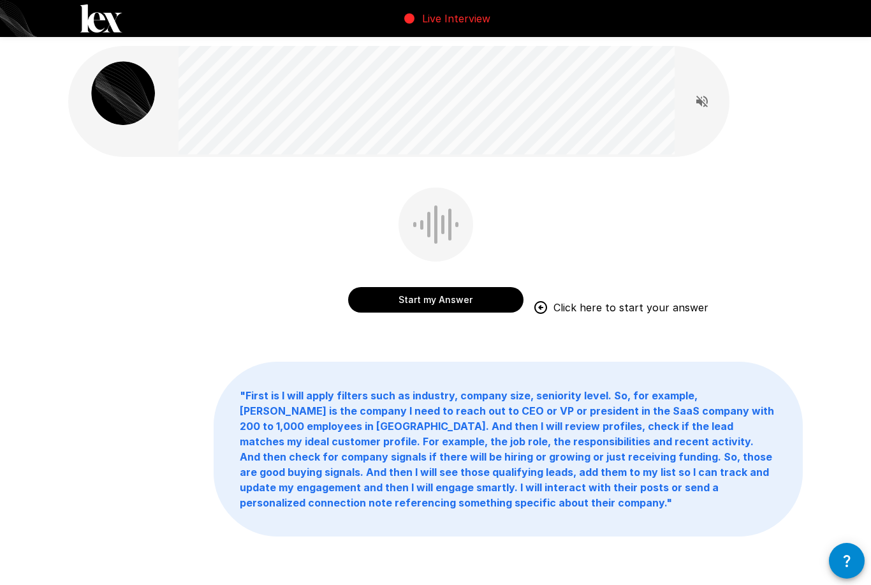
click at [437, 298] on button "Start my Answer" at bounding box center [435, 300] width 175 height 26
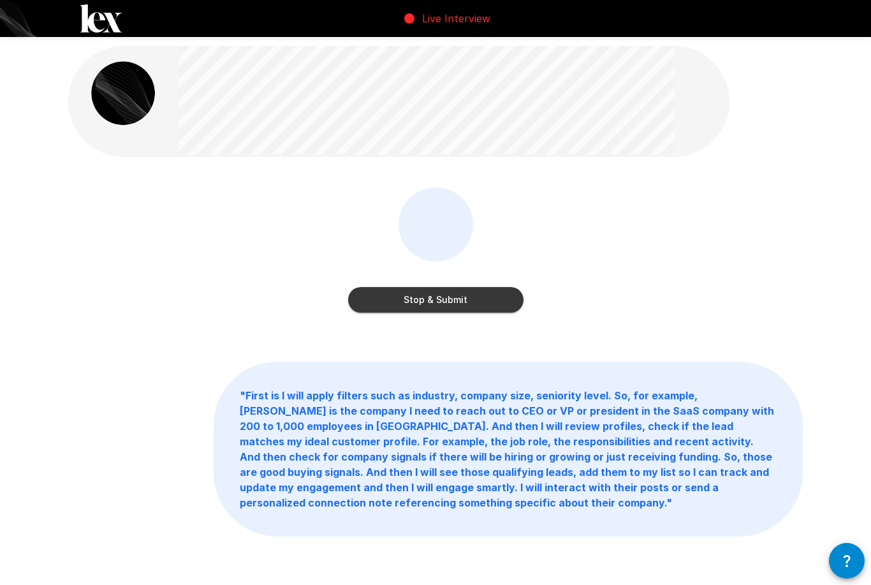
click at [423, 293] on button "Stop & Submit" at bounding box center [435, 300] width 175 height 26
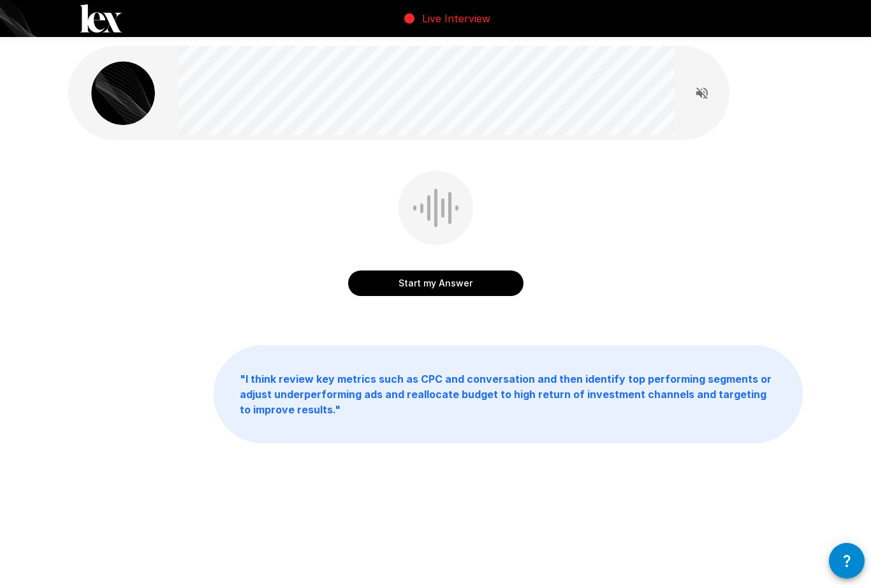
click at [454, 271] on button "Start my Answer" at bounding box center [435, 283] width 175 height 26
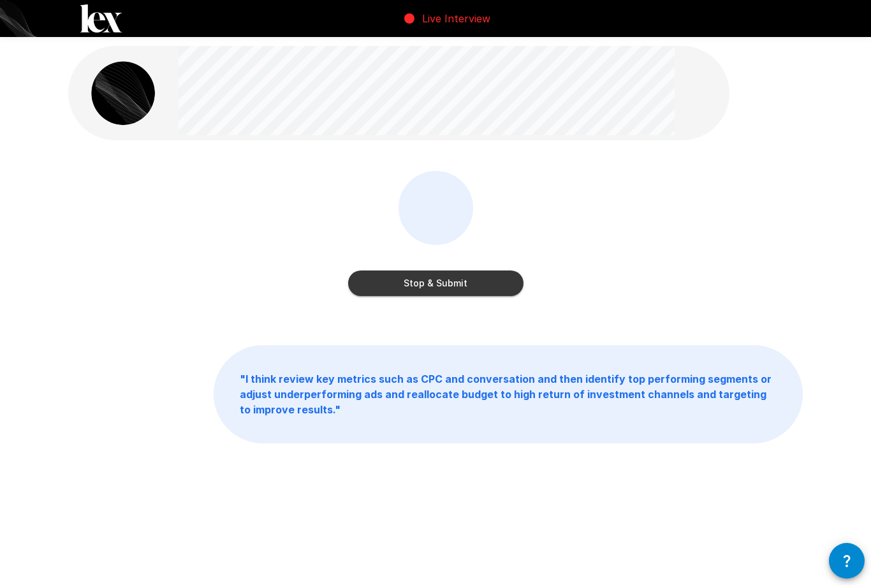
click at [476, 274] on button "Stop & Submit" at bounding box center [435, 283] width 175 height 26
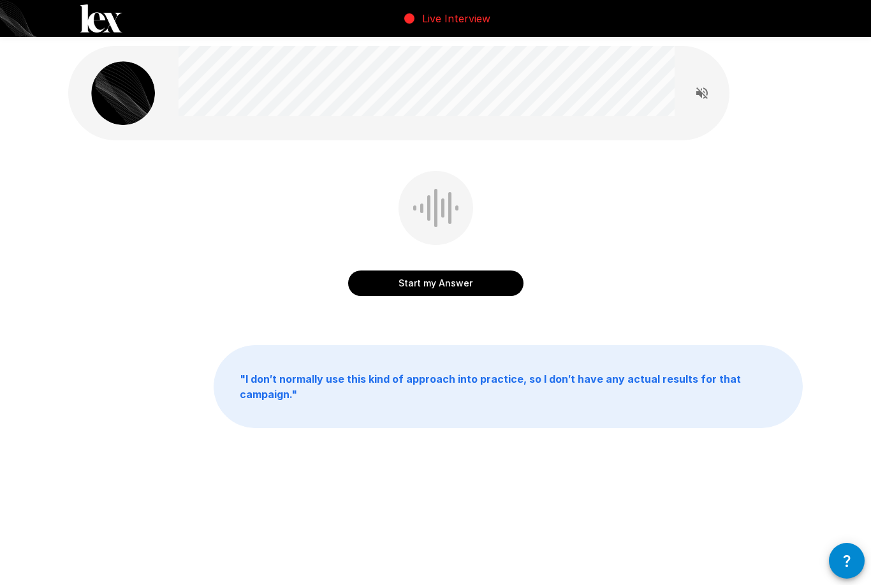
click at [465, 274] on button "Start my Answer" at bounding box center [435, 283] width 175 height 26
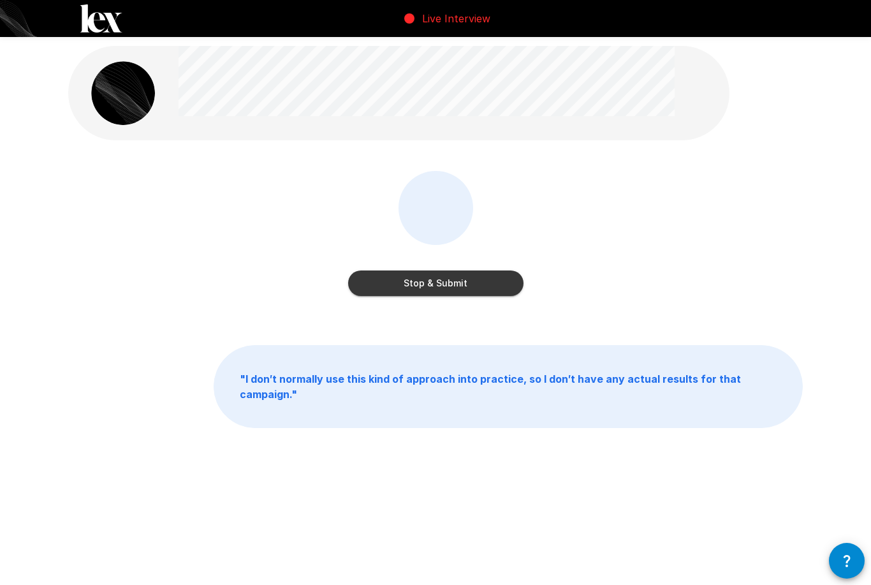
click at [471, 279] on button "Stop & Submit" at bounding box center [435, 283] width 175 height 26
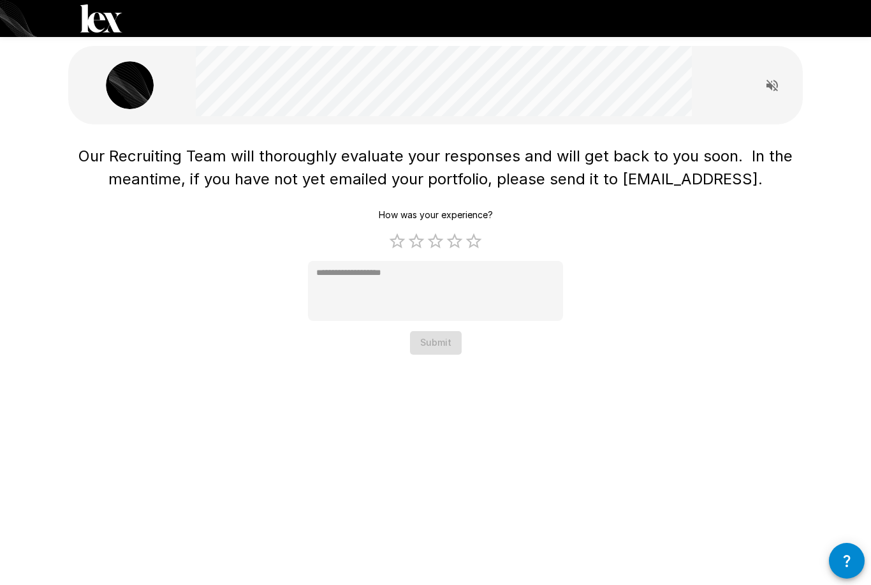
type textarea "*"
